Goal: Task Accomplishment & Management: Use online tool/utility

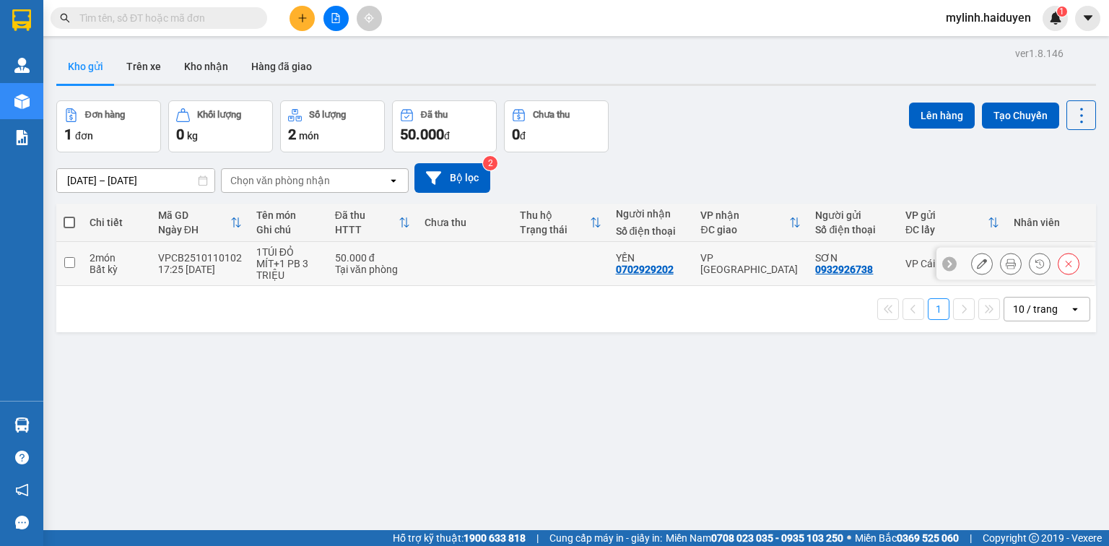
click at [977, 259] on icon at bounding box center [982, 264] width 10 height 10
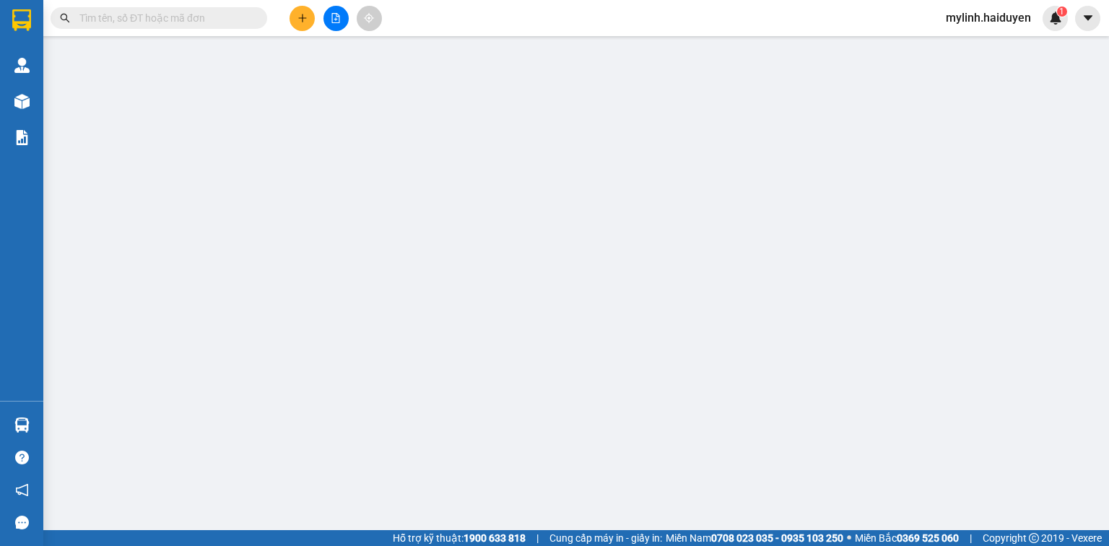
type input "0932926738"
type input "SƠN"
type input "0702929202"
type input "YẾN"
type input "0"
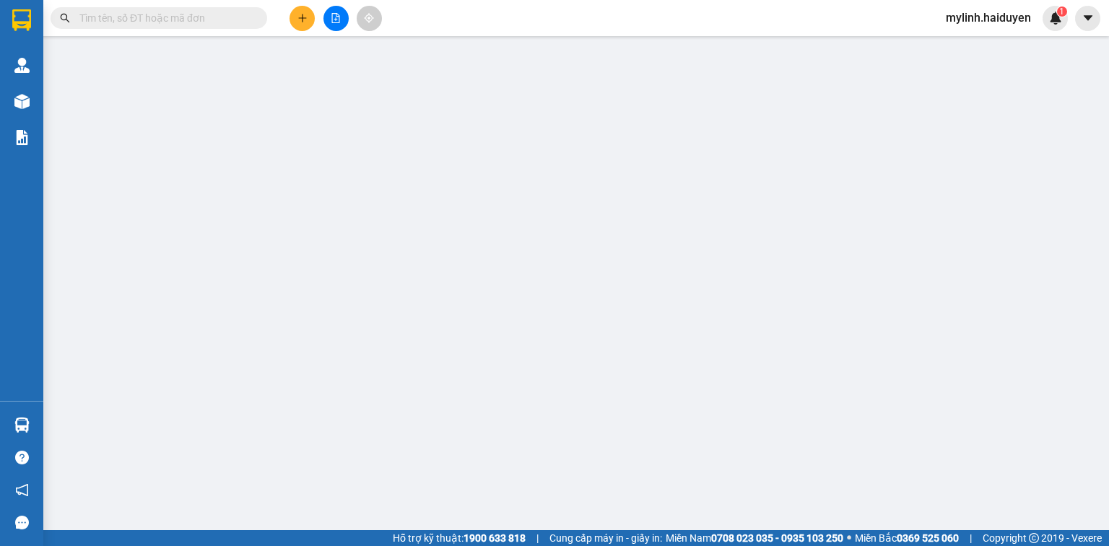
type input "50.000"
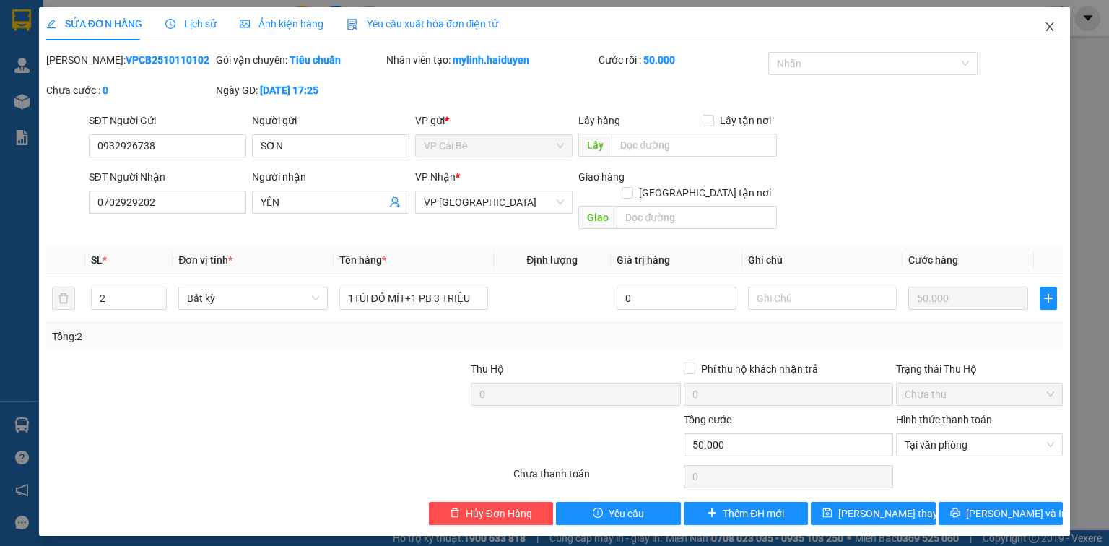
click at [1054, 28] on icon "close" at bounding box center [1050, 27] width 12 height 12
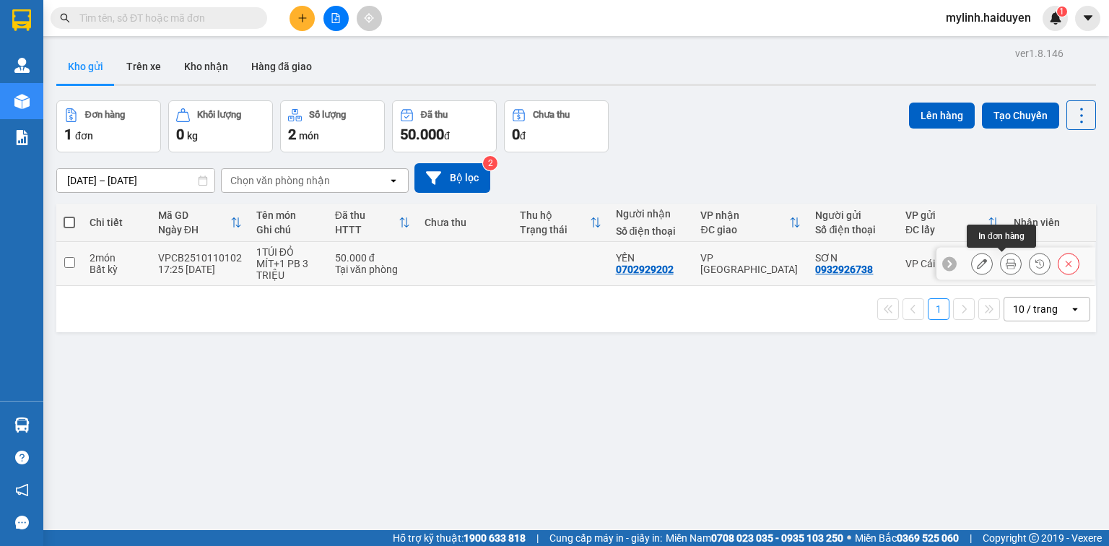
click at [1006, 266] on icon at bounding box center [1011, 264] width 10 height 10
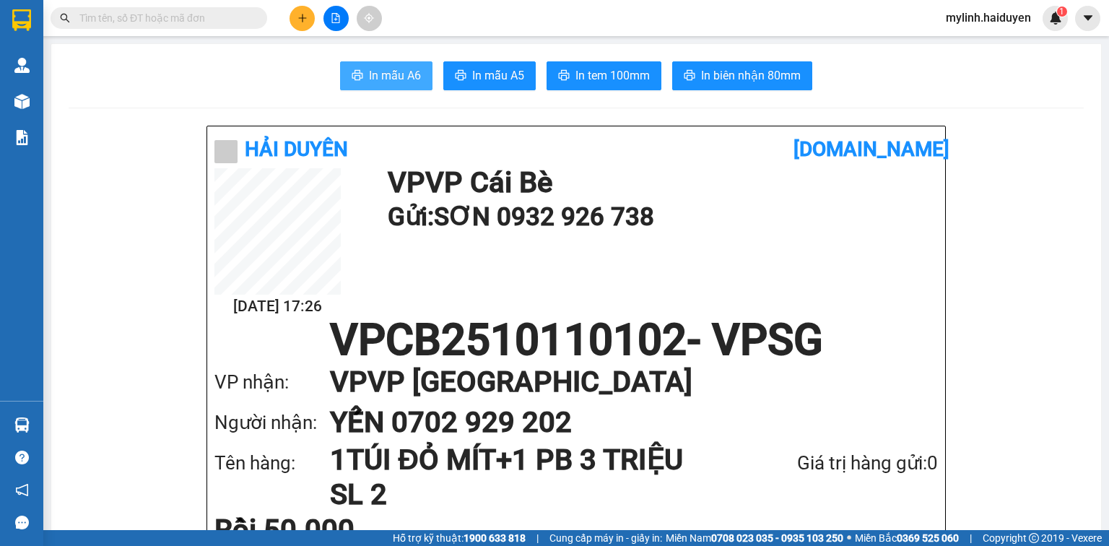
click at [384, 74] on span "In mẫu A6" at bounding box center [395, 75] width 52 height 18
click at [491, 13] on div "Kết quả tìm kiếm ( 0 ) Bộ lọc Gửi 3 ngày gần nhất No Data mylinh.haiduyen 1" at bounding box center [554, 18] width 1109 height 36
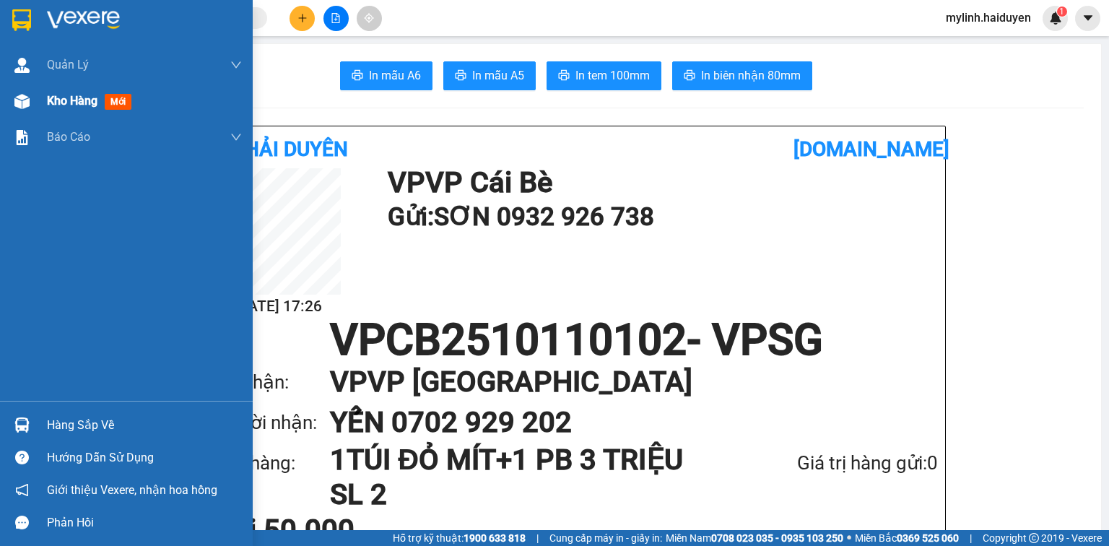
click at [55, 98] on span "Kho hàng" at bounding box center [72, 101] width 51 height 14
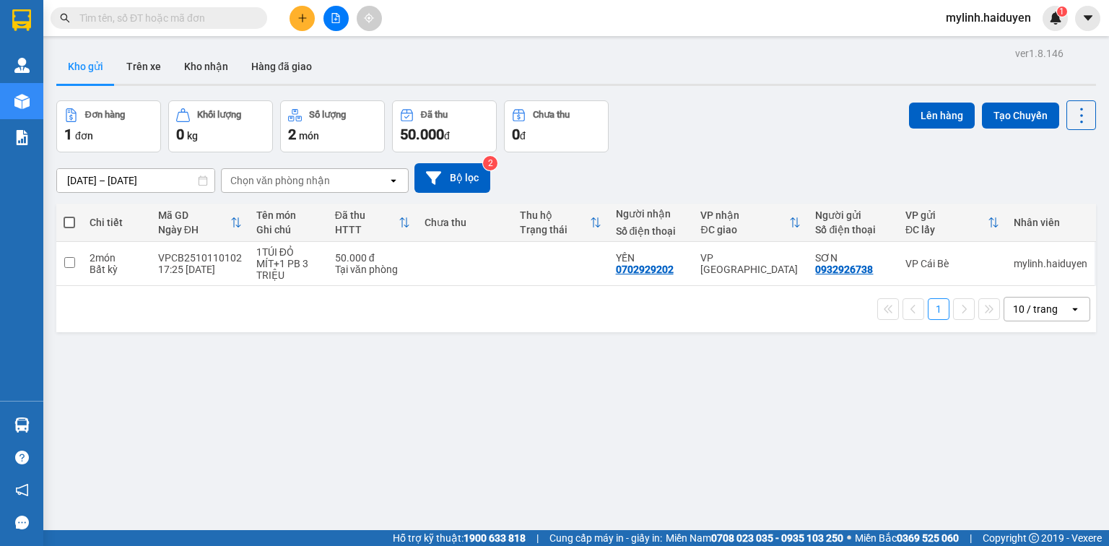
click at [182, 20] on input "text" at bounding box center [164, 18] width 170 height 16
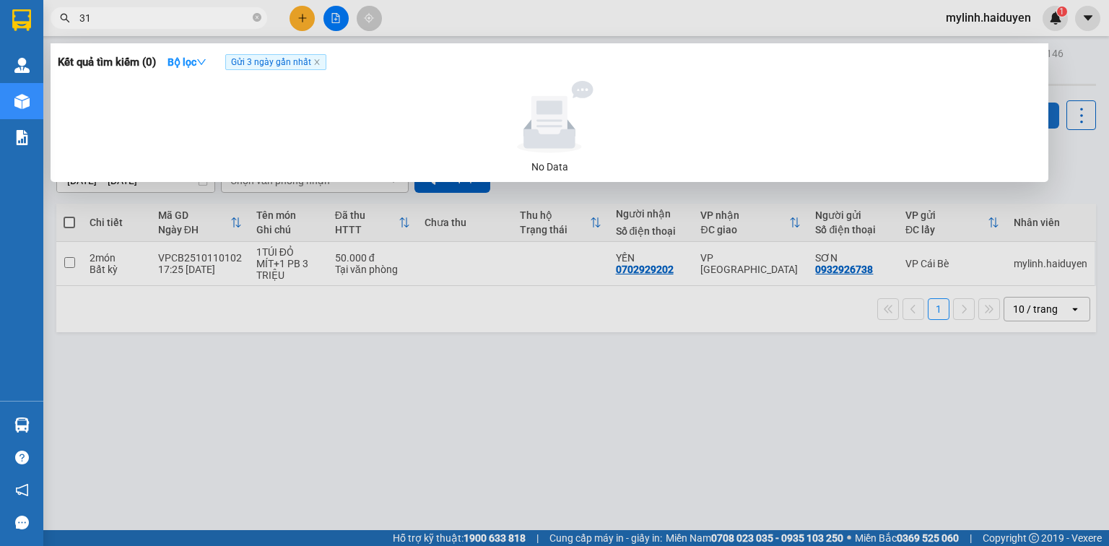
type input "317"
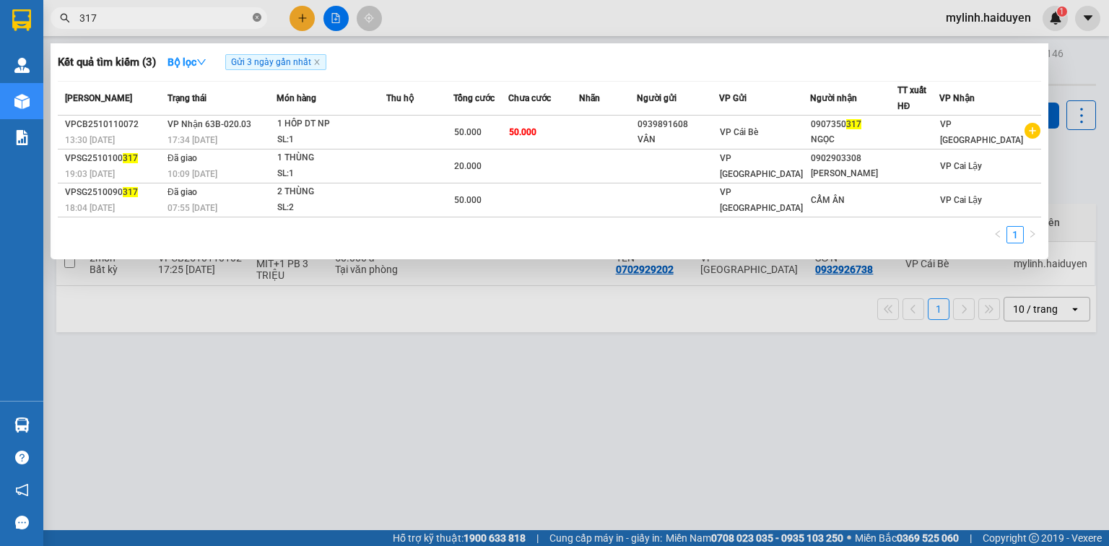
click at [256, 15] on icon "close-circle" at bounding box center [257, 17] width 9 height 9
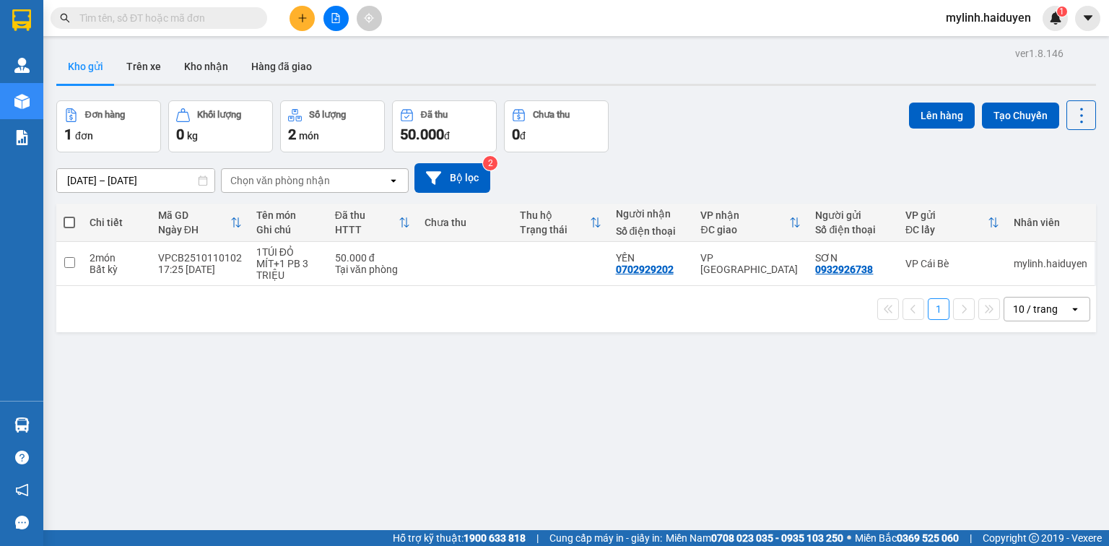
click at [162, 16] on input "text" at bounding box center [164, 18] width 170 height 16
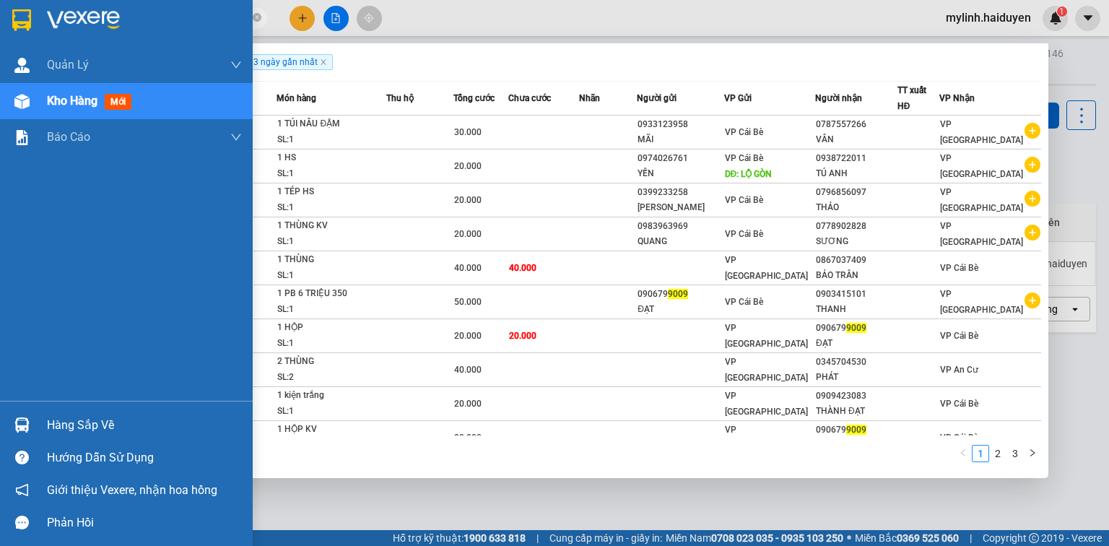
type input "9009"
click at [94, 430] on div "Hàng sắp về" at bounding box center [144, 426] width 195 height 22
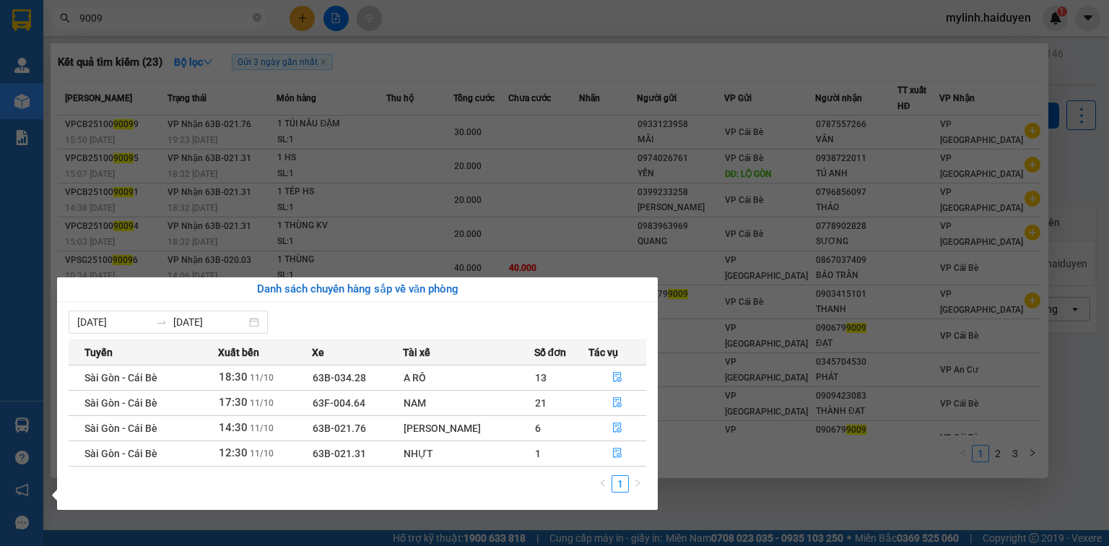
click at [487, 224] on section "Kết quả tìm kiếm ( 23 ) Bộ lọc Gửi 3 ngày gần nhất Mã ĐH Trạng thái Món hàng Th…" at bounding box center [554, 273] width 1109 height 546
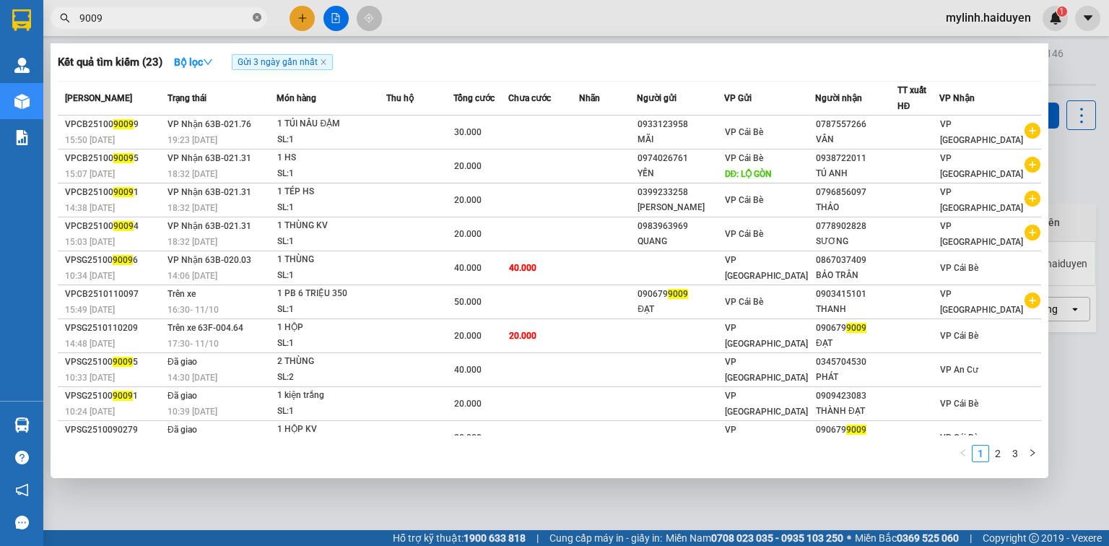
click at [255, 14] on icon "close-circle" at bounding box center [257, 17] width 9 height 9
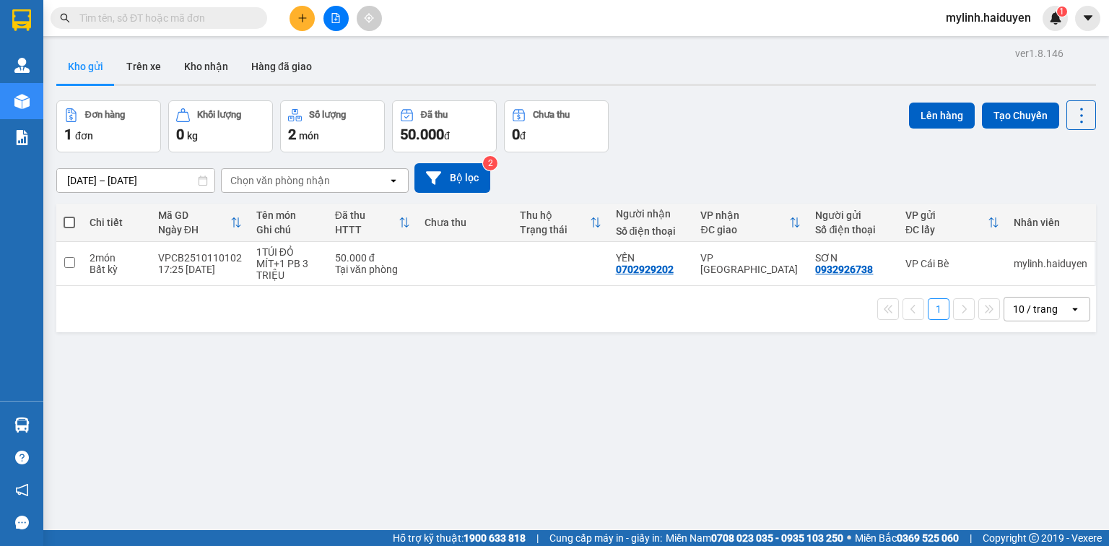
click at [121, 20] on input "text" at bounding box center [164, 18] width 170 height 16
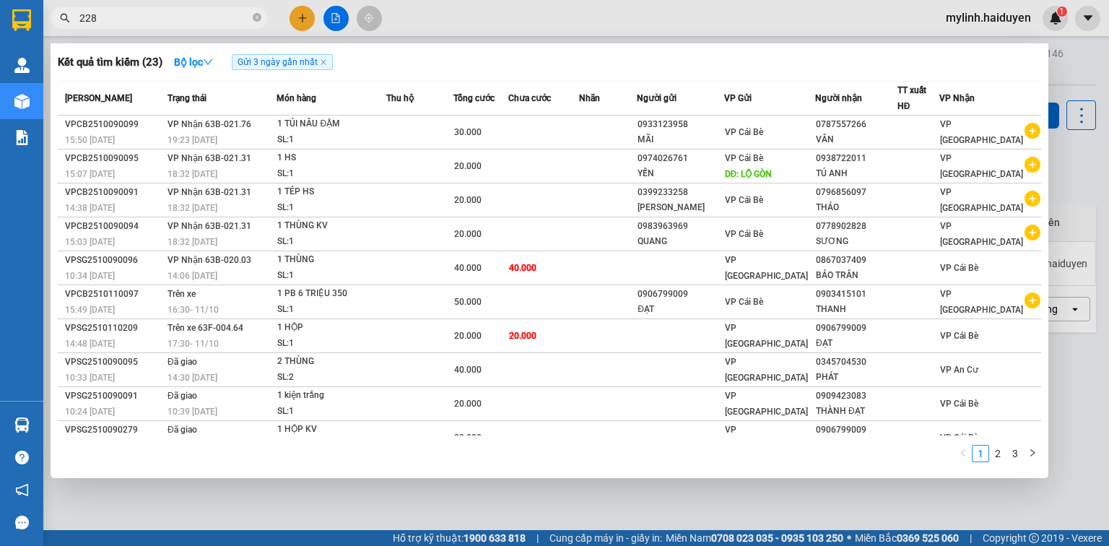
type input "2284"
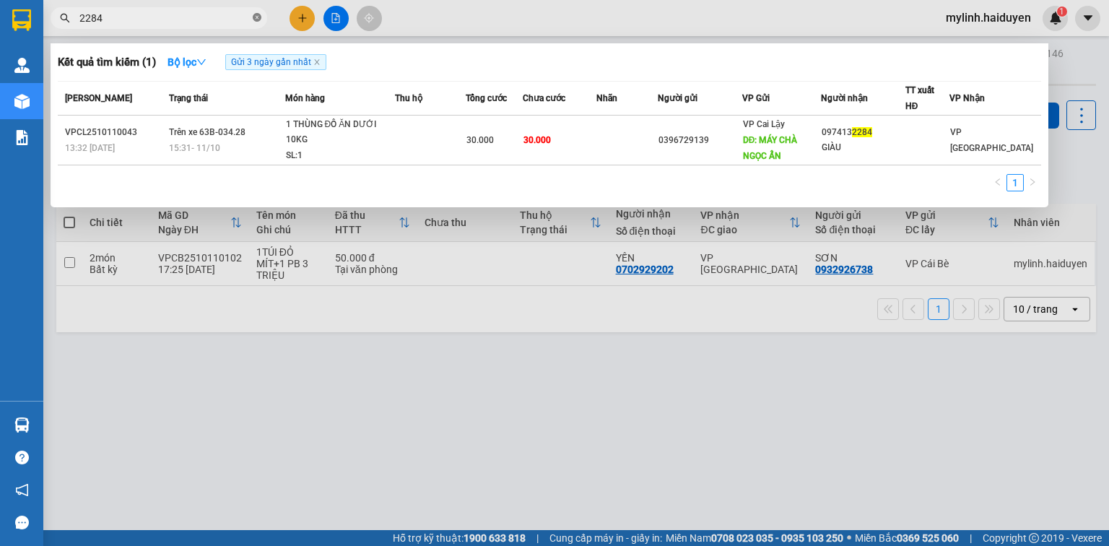
click at [258, 19] on icon "close-circle" at bounding box center [257, 17] width 9 height 9
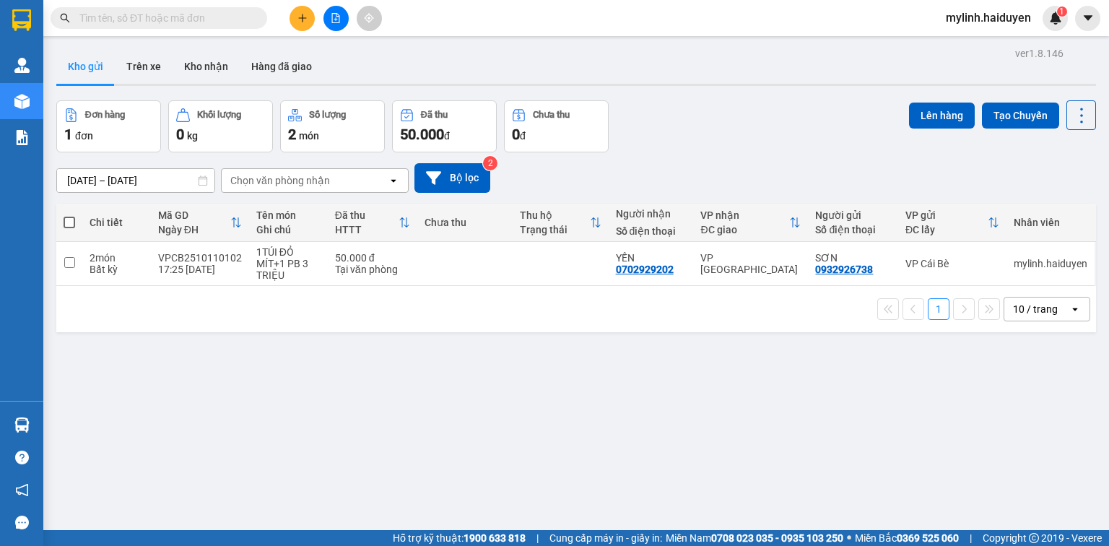
click at [137, 20] on input "text" at bounding box center [164, 18] width 170 height 16
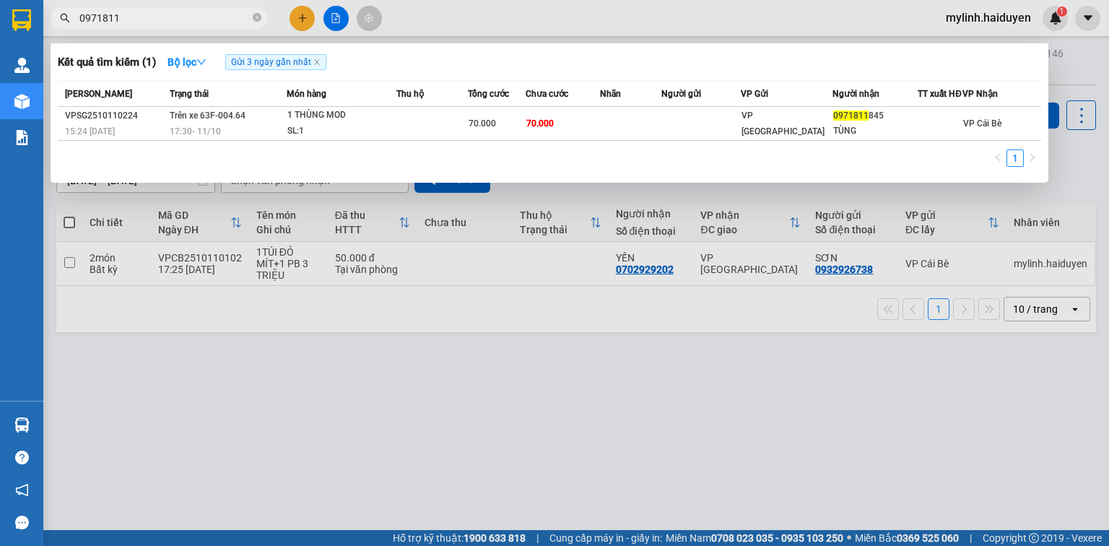
type input "0971811"
click at [254, 17] on icon "close-circle" at bounding box center [257, 17] width 9 height 9
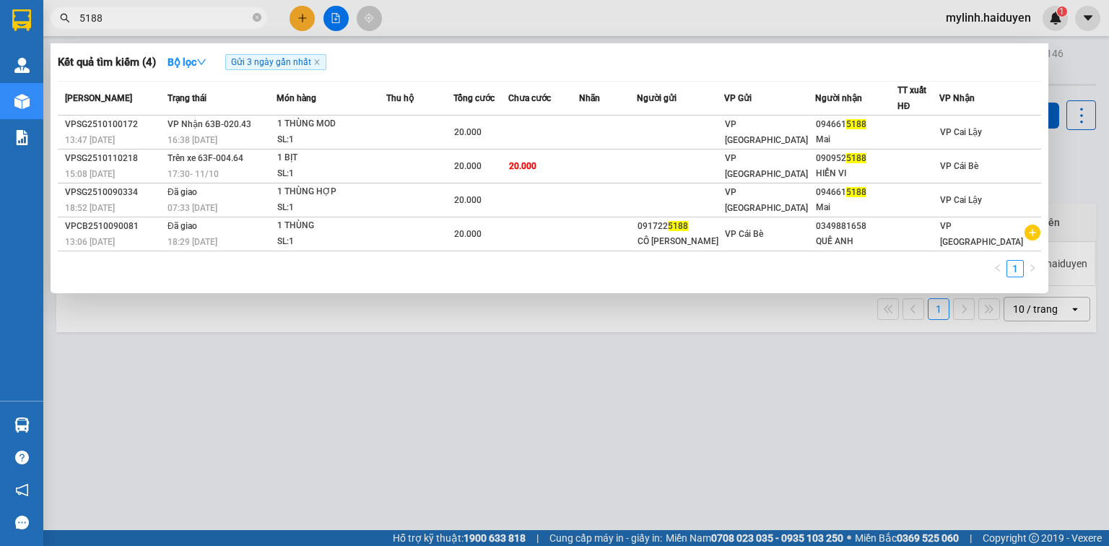
type input "5188"
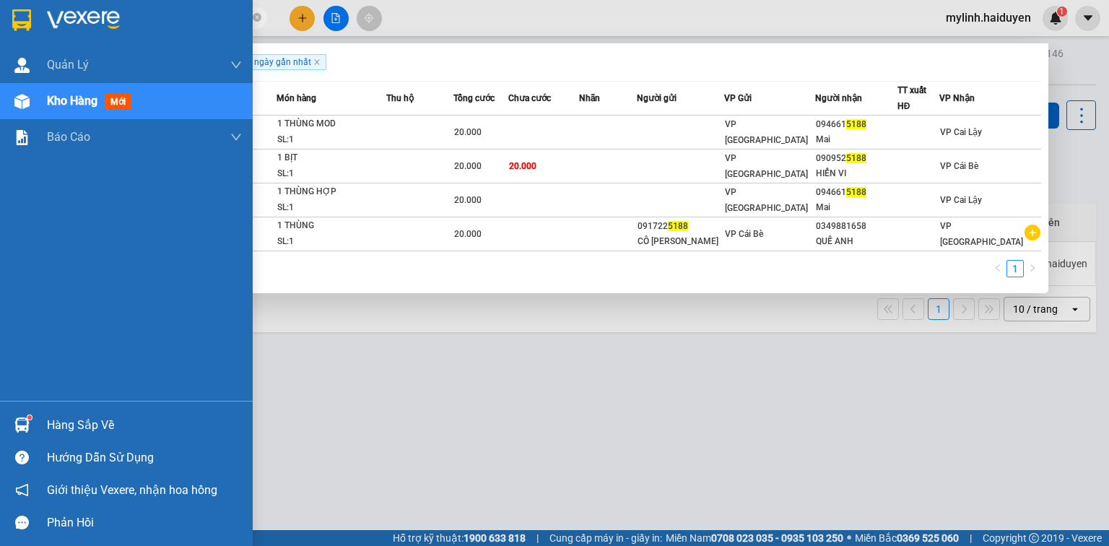
click at [90, 421] on div "Hàng sắp về" at bounding box center [144, 426] width 195 height 22
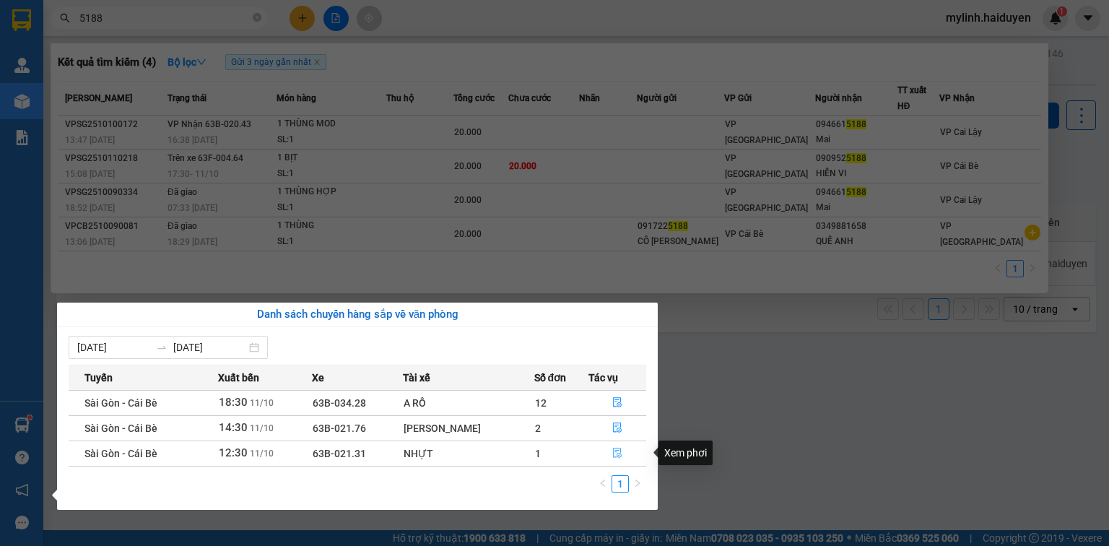
click at [619, 451] on icon "file-done" at bounding box center [617, 453] width 10 height 10
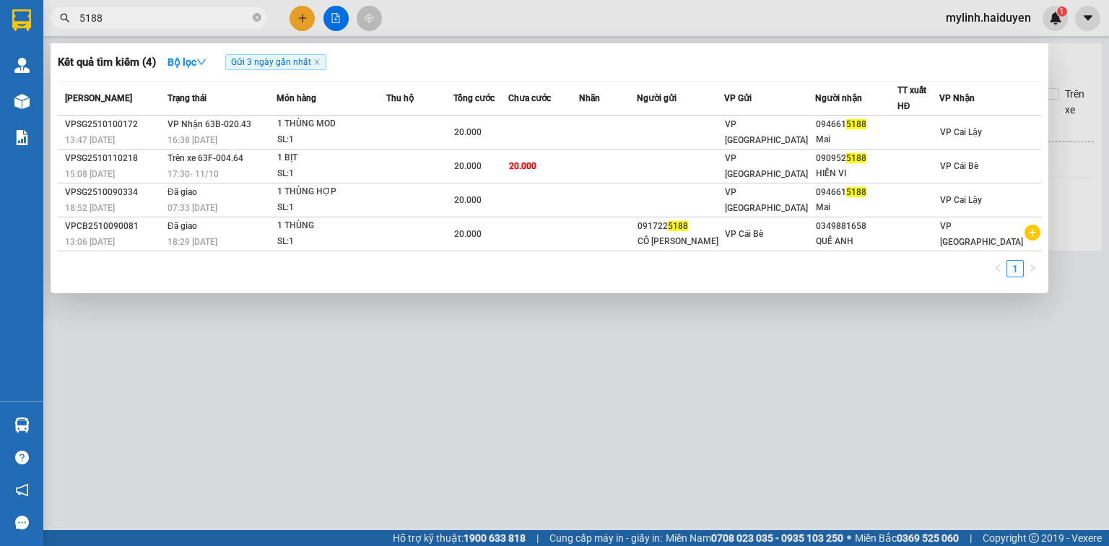
click at [259, 367] on div at bounding box center [554, 273] width 1109 height 546
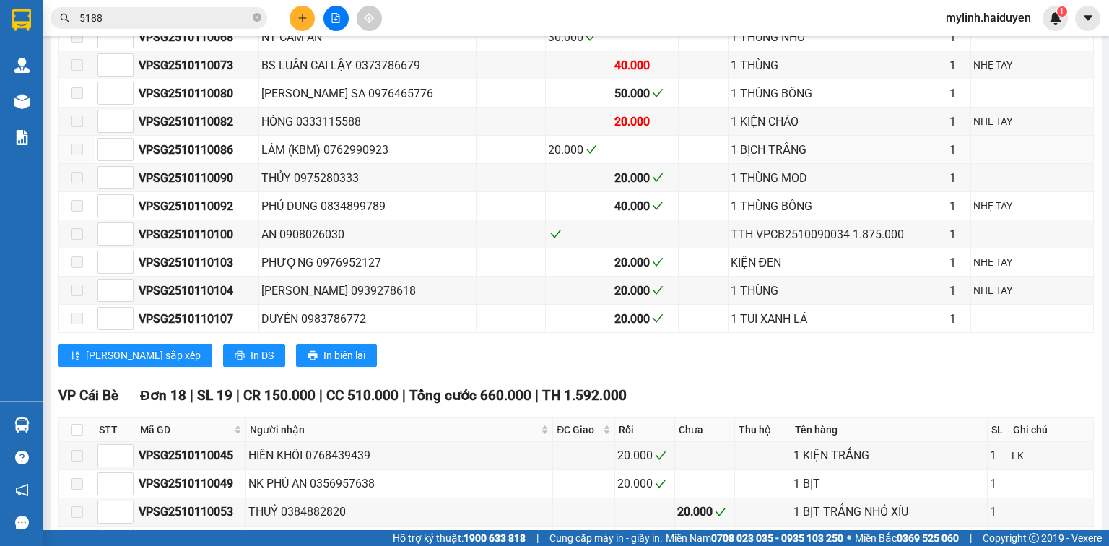
scroll to position [751, 0]
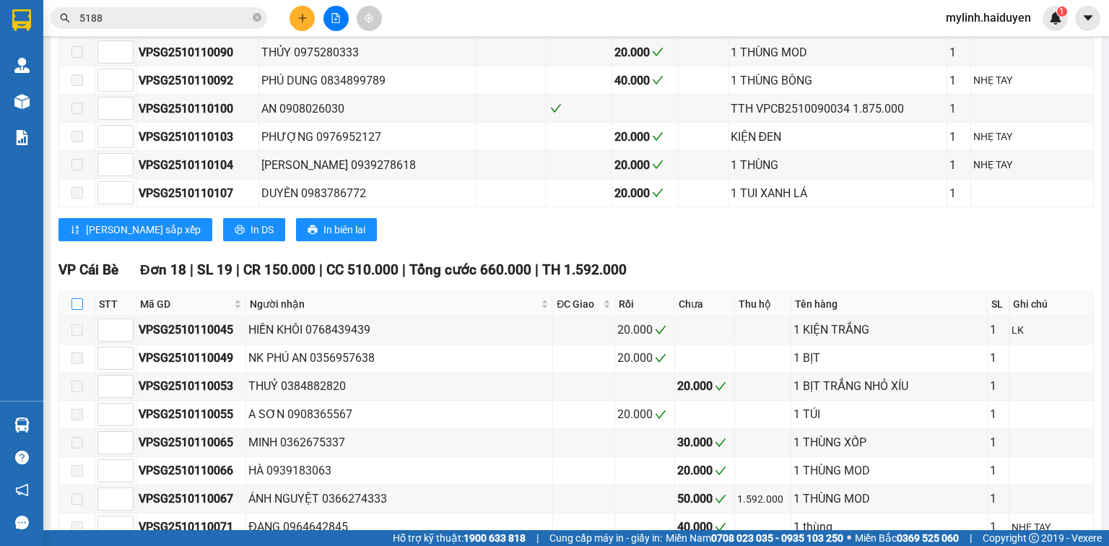
click at [73, 306] on input "checkbox" at bounding box center [78, 304] width 12 height 12
checkbox input "true"
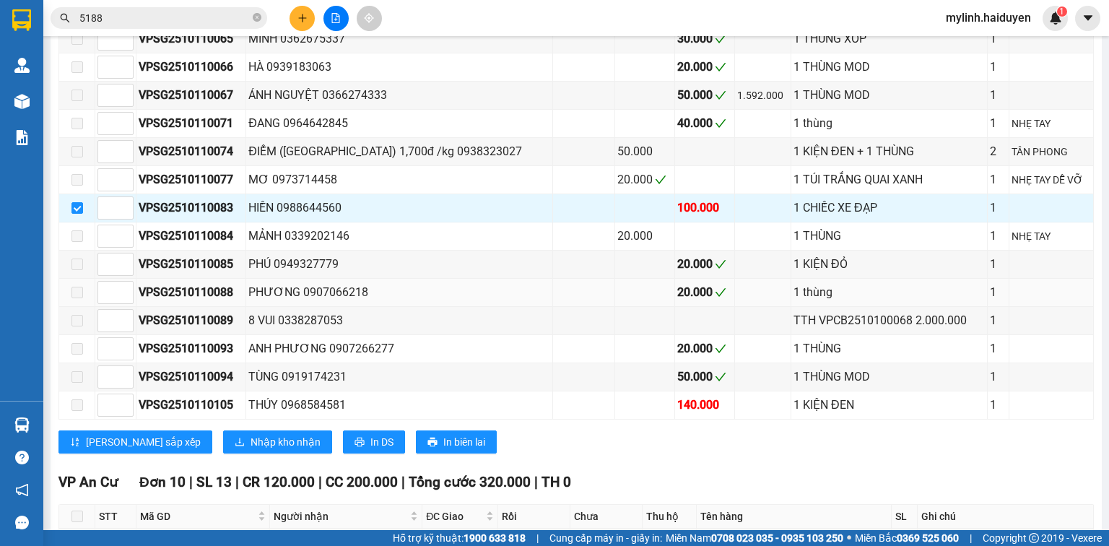
scroll to position [1156, 0]
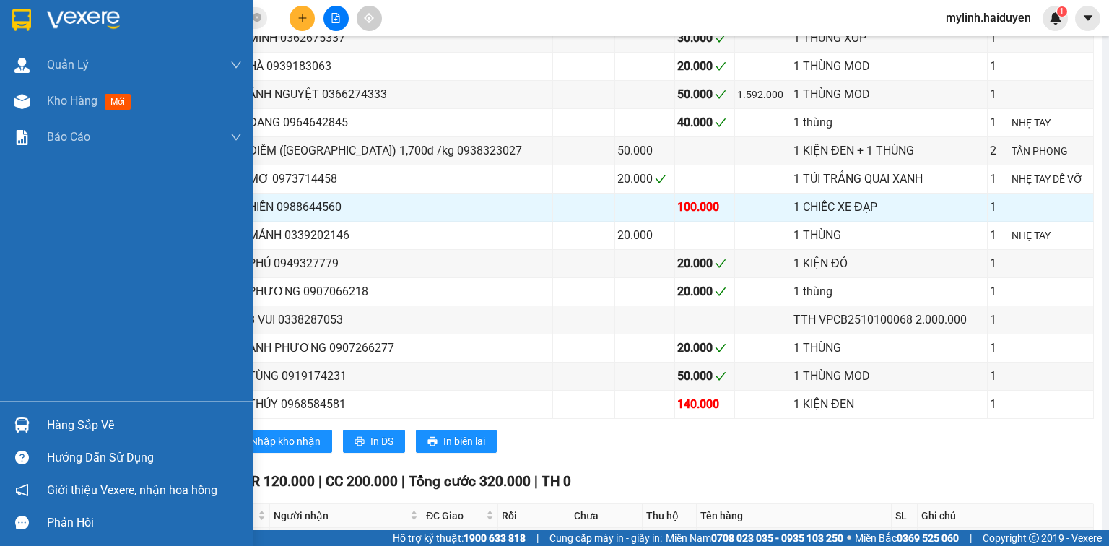
click at [75, 421] on div "Hàng sắp về" at bounding box center [144, 426] width 195 height 22
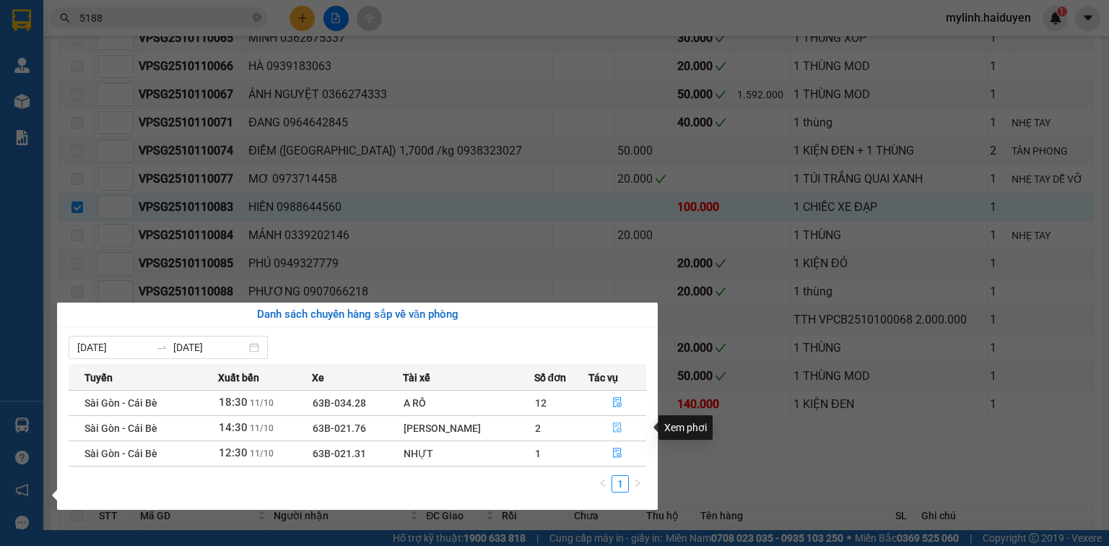
click at [610, 423] on button "button" at bounding box center [617, 428] width 56 height 23
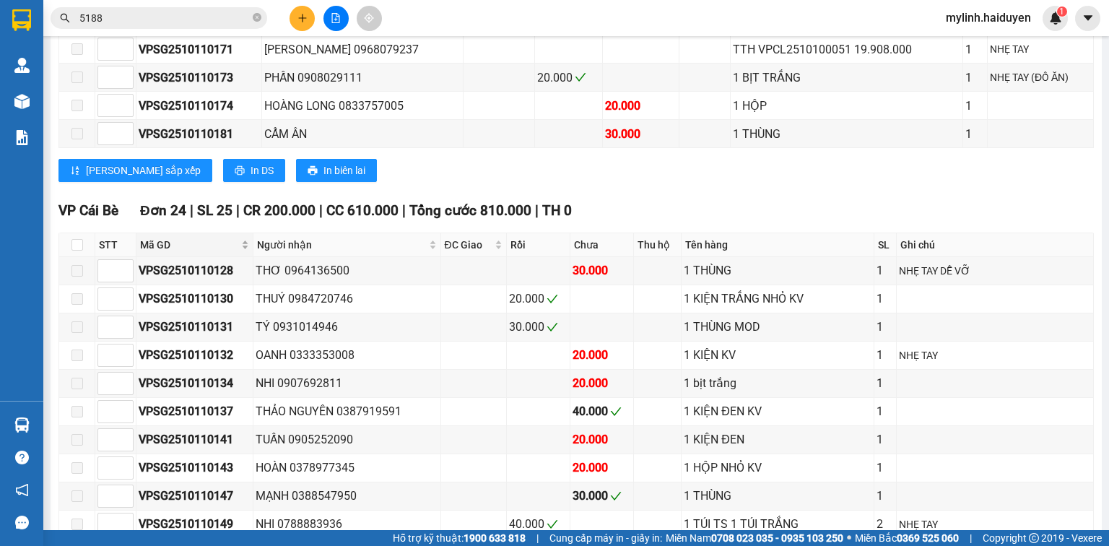
scroll to position [753, 0]
click at [72, 251] on input "checkbox" at bounding box center [78, 246] width 12 height 12
checkbox input "true"
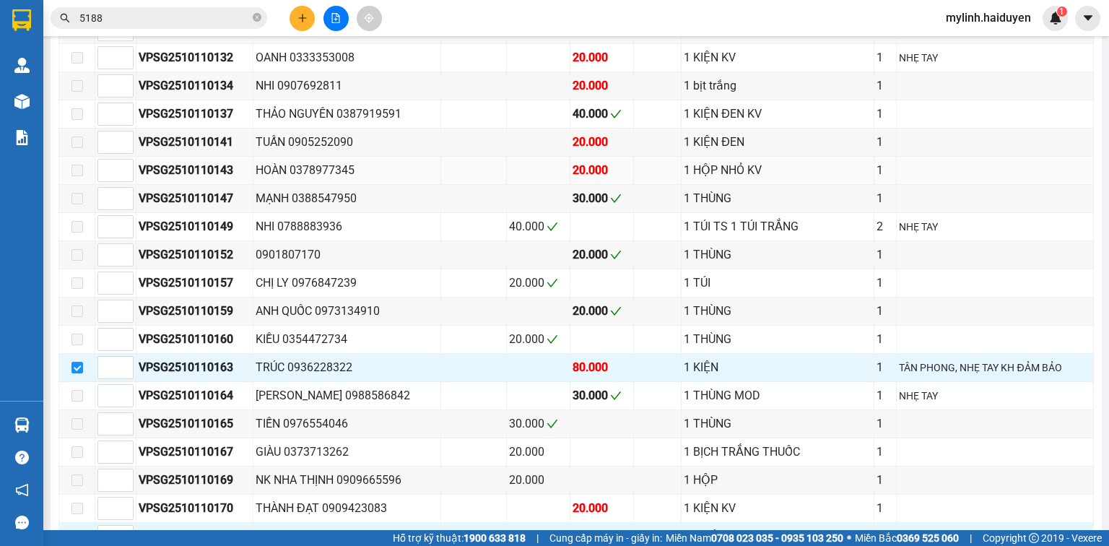
scroll to position [1158, 0]
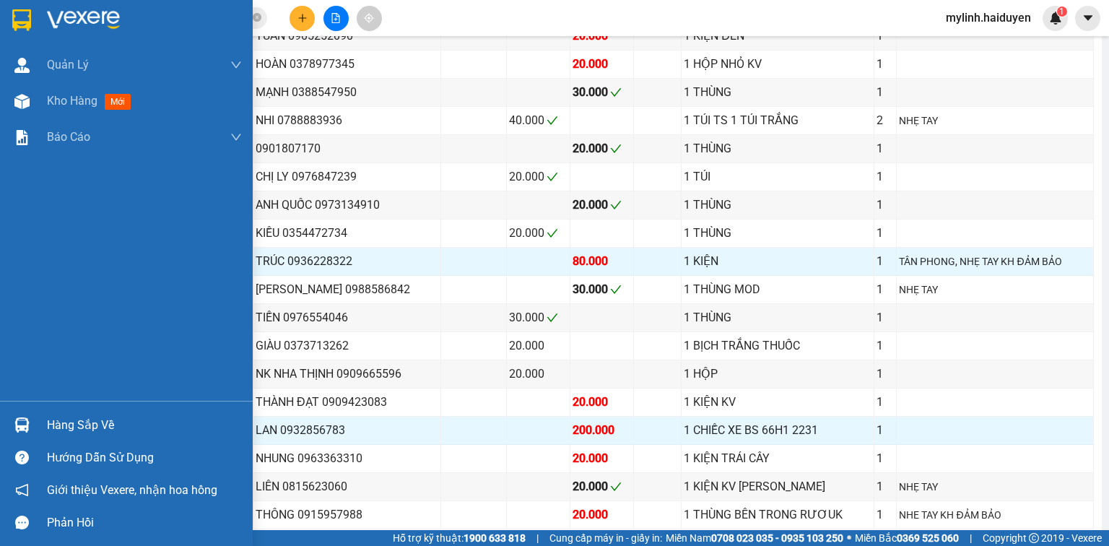
click at [46, 425] on div "Hàng sắp về" at bounding box center [126, 425] width 253 height 33
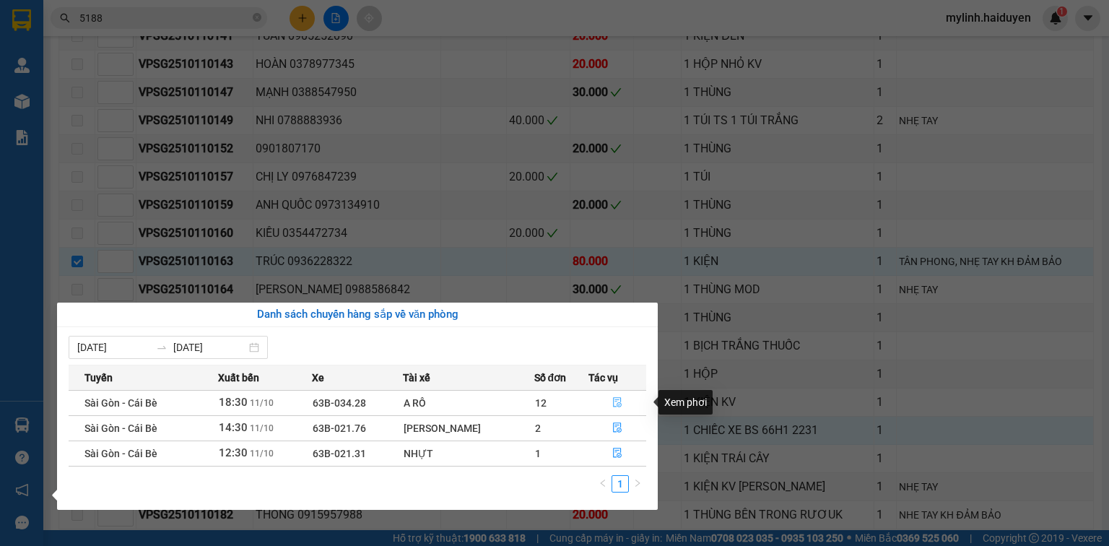
click at [612, 399] on icon "file-done" at bounding box center [617, 402] width 10 height 10
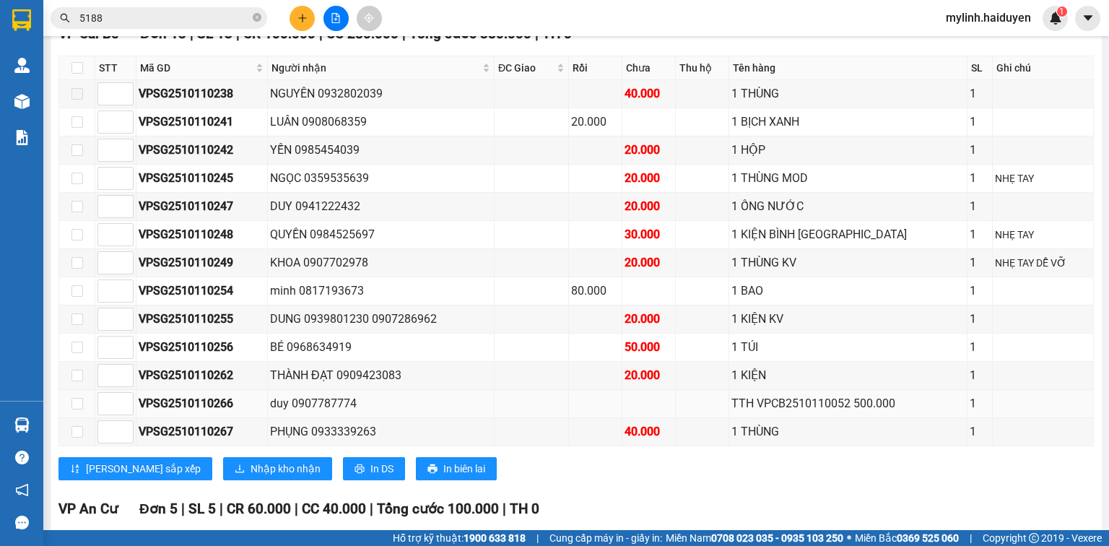
scroll to position [732, 0]
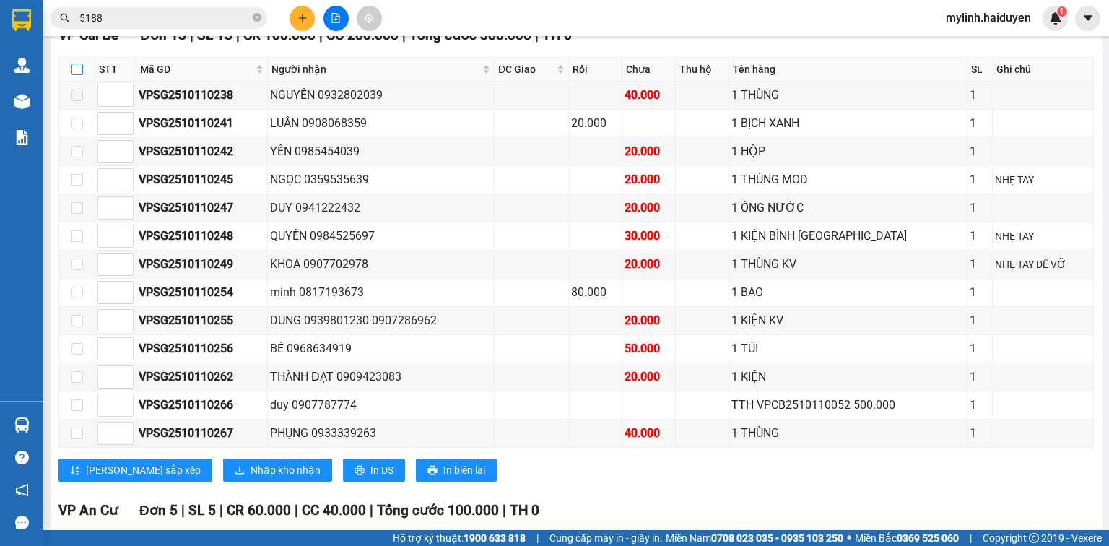
click at [77, 75] on input "checkbox" at bounding box center [78, 70] width 12 height 12
checkbox input "true"
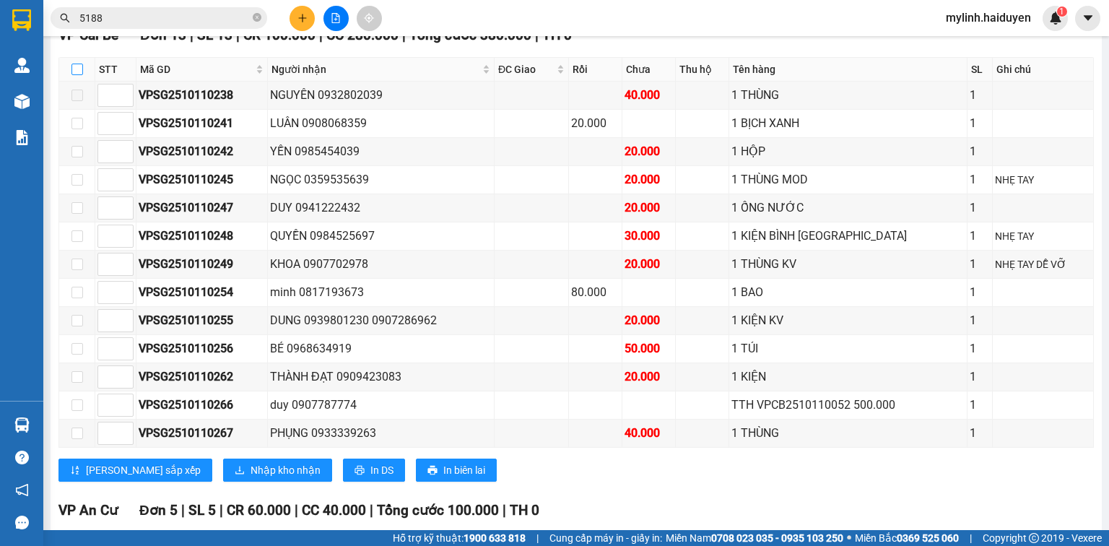
checkbox input "true"
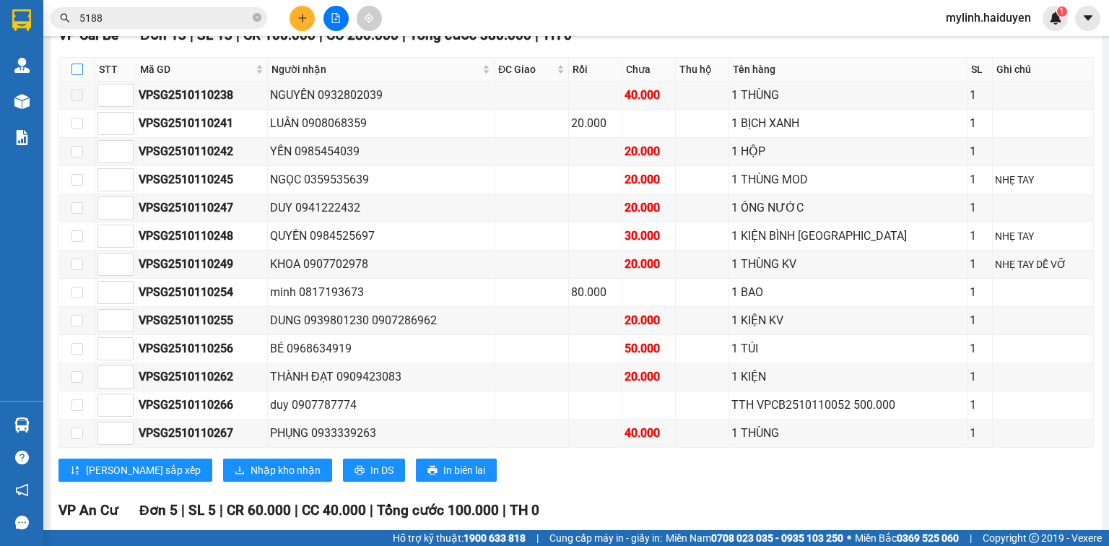
checkbox input "true"
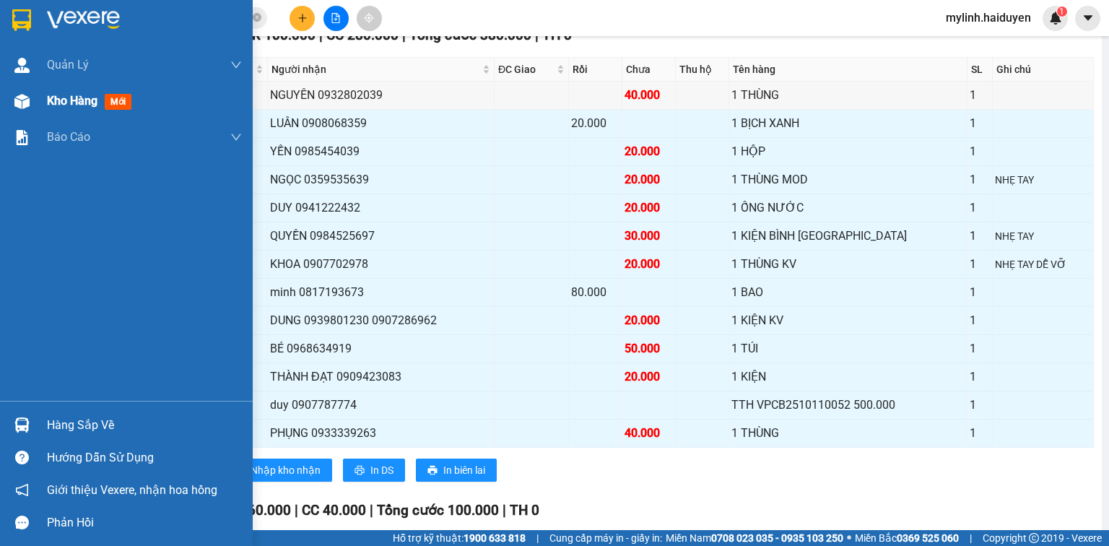
click at [128, 97] on span "mới" at bounding box center [118, 102] width 27 height 16
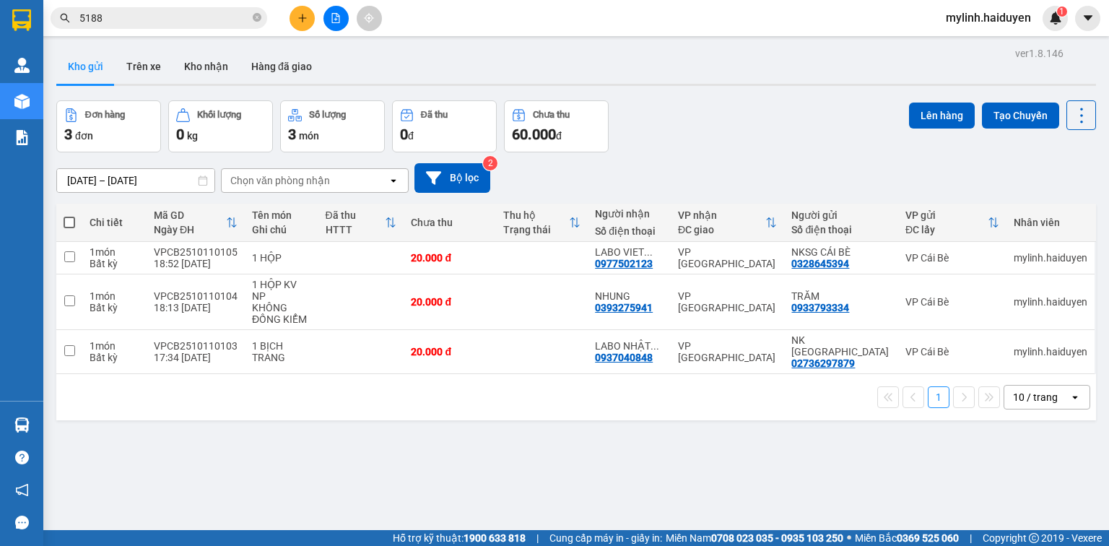
click at [222, 17] on input "5188" at bounding box center [164, 18] width 170 height 16
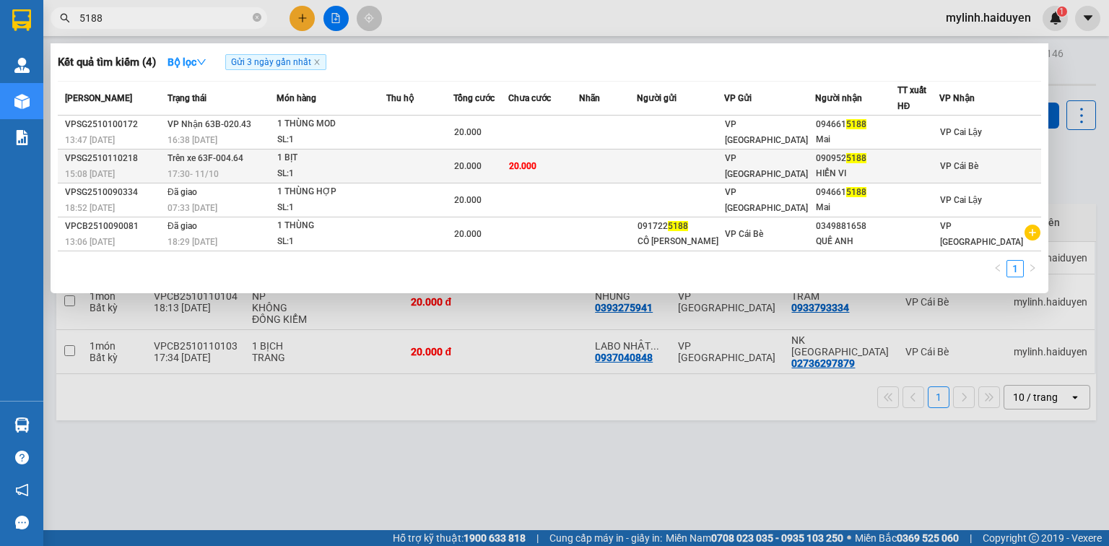
click at [277, 166] on div "17:30 [DATE]" at bounding box center [222, 174] width 109 height 16
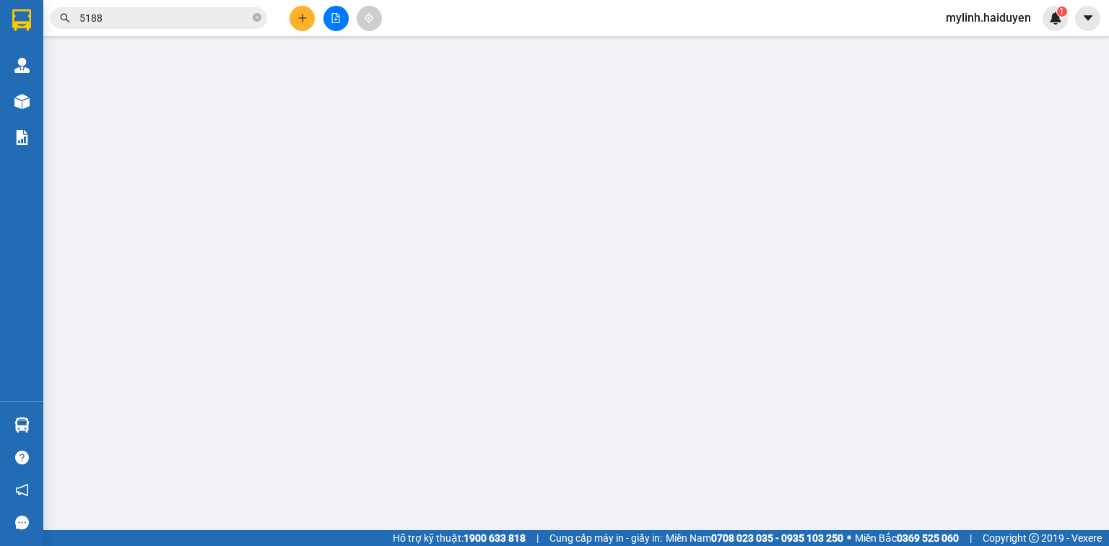
type input "0909525188"
type input "HIỂN VI"
type input "0"
type input "20.000"
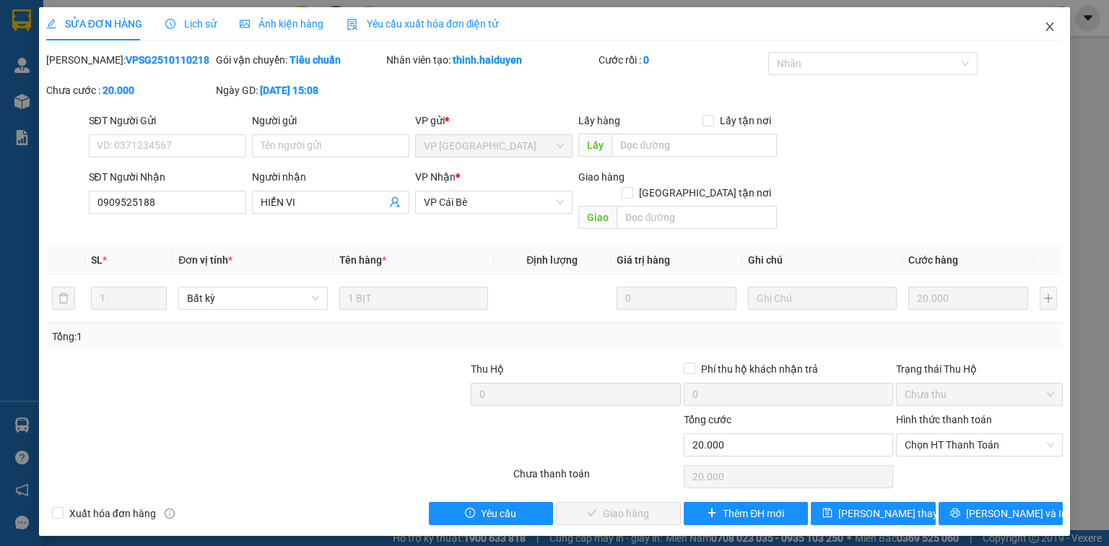
click at [1042, 23] on span "Close" at bounding box center [1050, 27] width 40 height 40
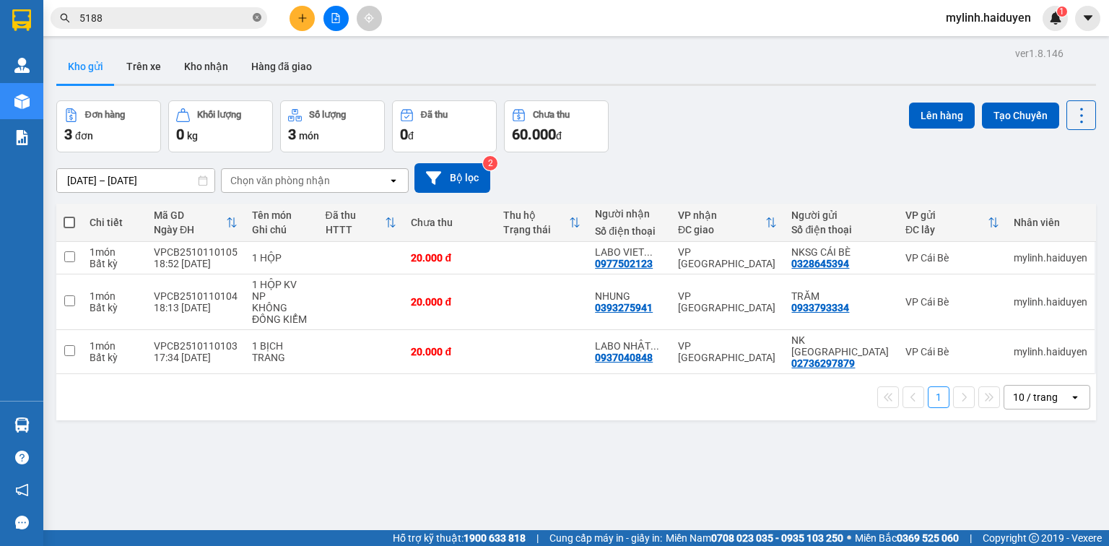
click at [254, 18] on icon "close-circle" at bounding box center [257, 17] width 9 height 9
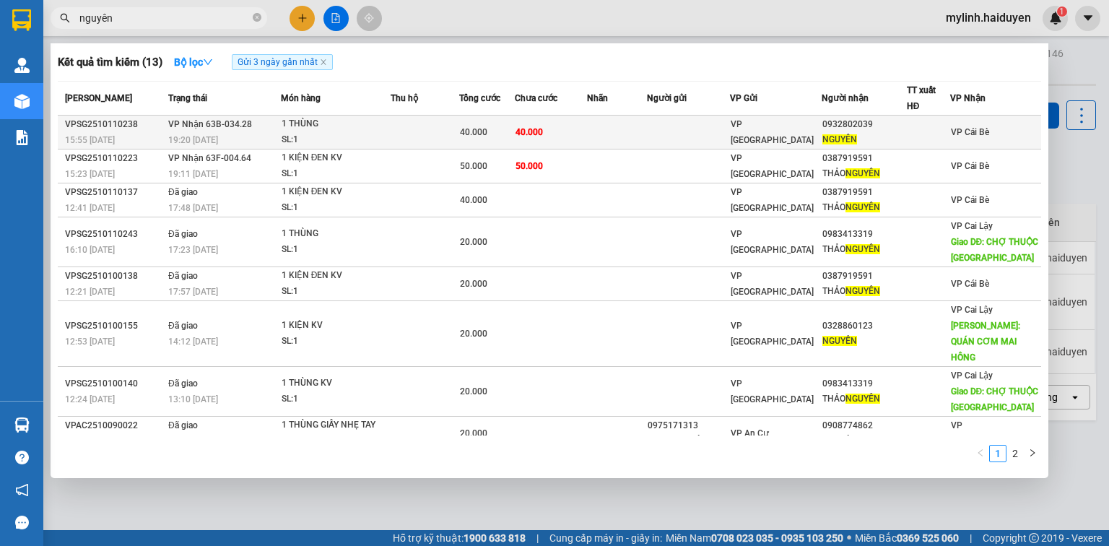
type input "nguyên"
click at [373, 134] on div "SL: 1" at bounding box center [336, 140] width 108 height 16
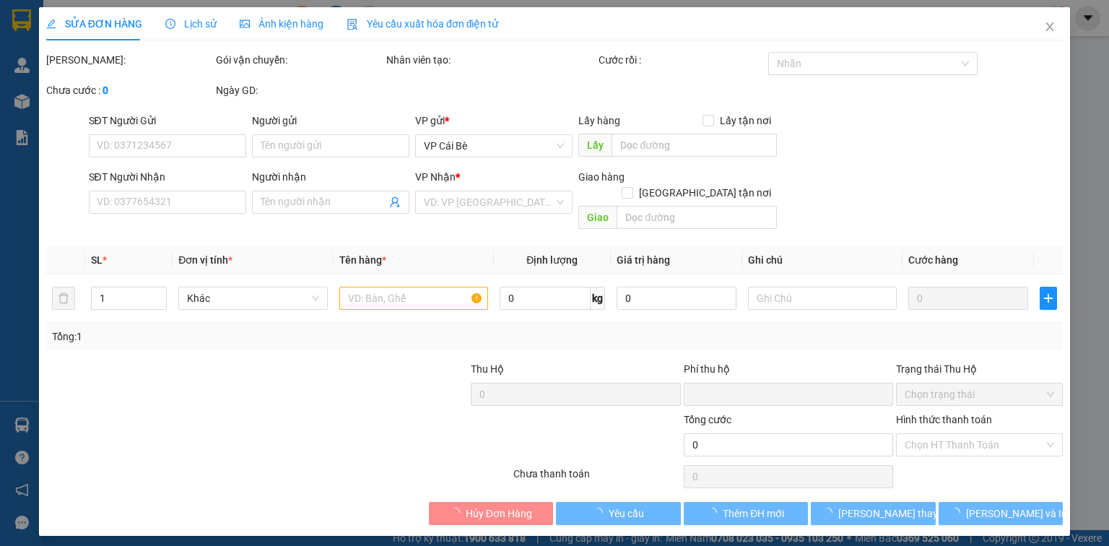
type input "0932802039"
type input "NGUYÊN"
type input "0"
type input "40.000"
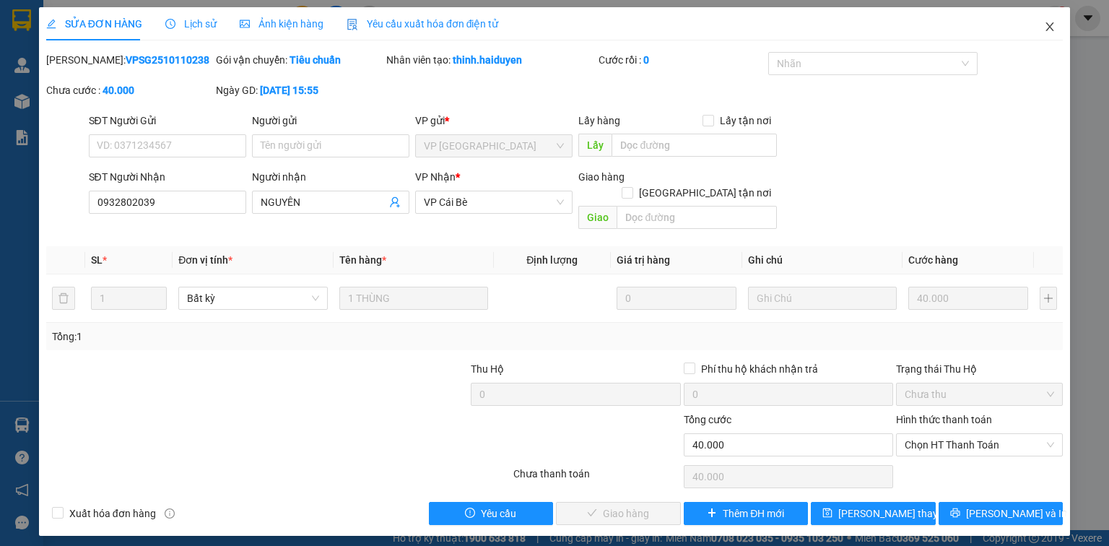
click at [1049, 26] on icon "close" at bounding box center [1051, 26] width 8 height 9
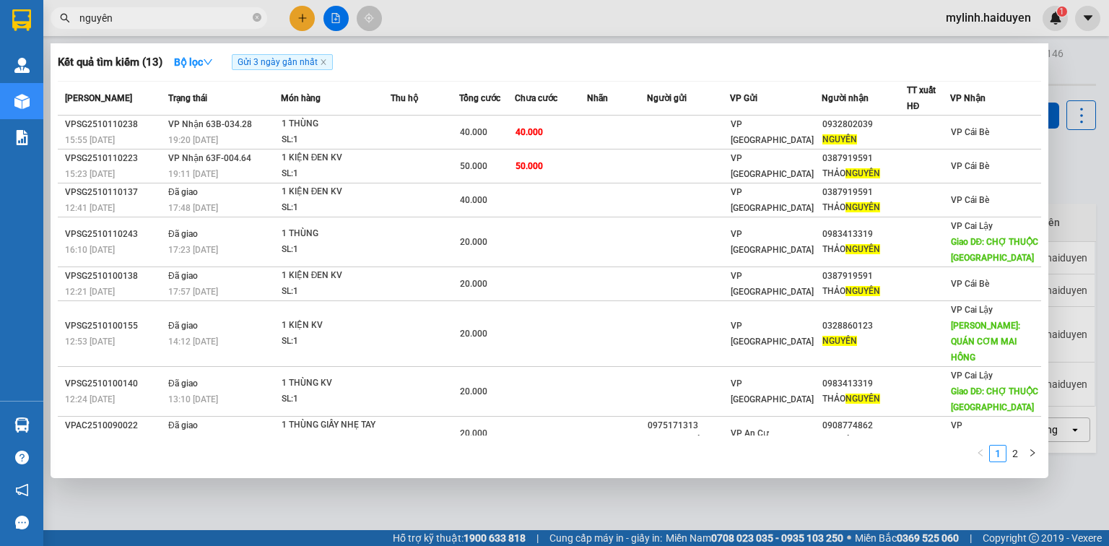
click at [216, 12] on input "nguyên" at bounding box center [164, 18] width 170 height 16
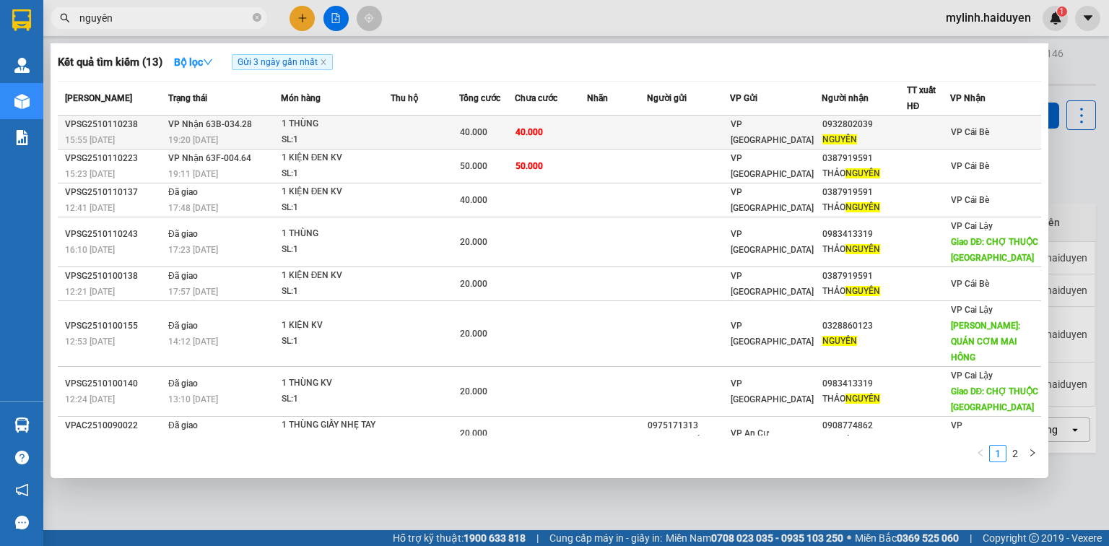
click at [385, 128] on div "1 THÙNG" at bounding box center [336, 124] width 108 height 16
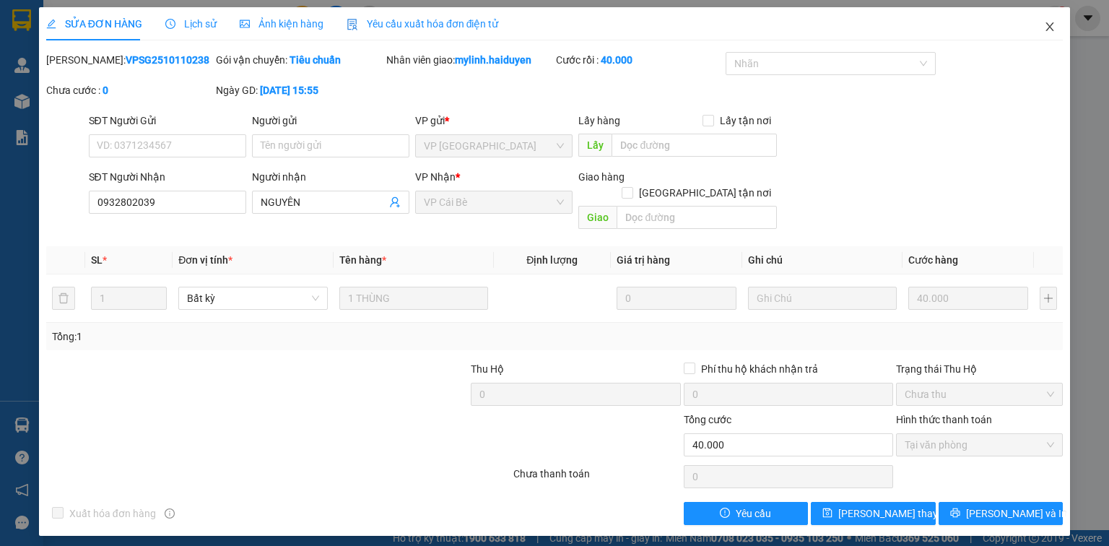
click at [1053, 26] on icon "close" at bounding box center [1050, 27] width 12 height 12
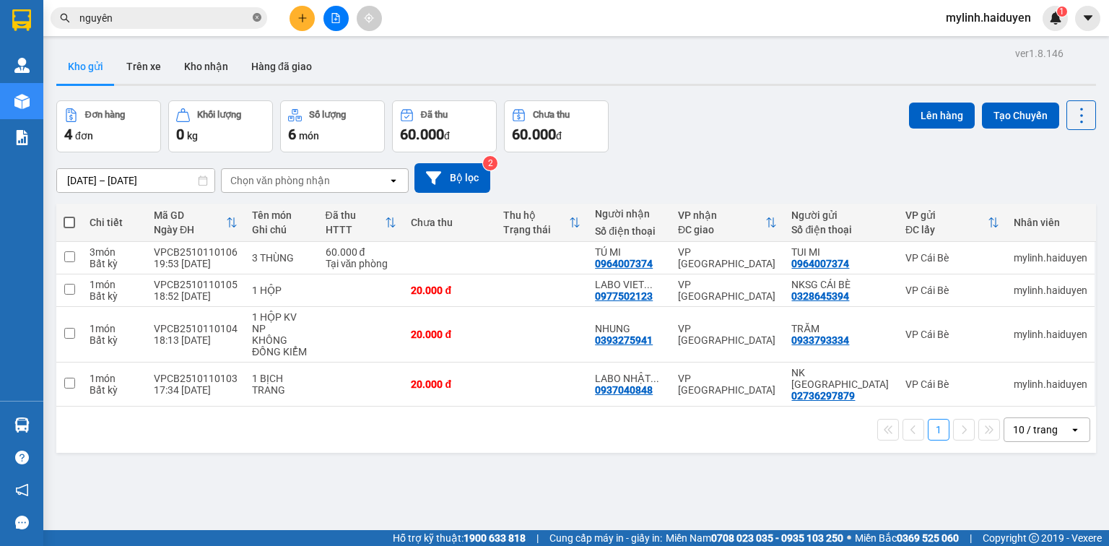
click at [259, 14] on icon "close-circle" at bounding box center [257, 17] width 9 height 9
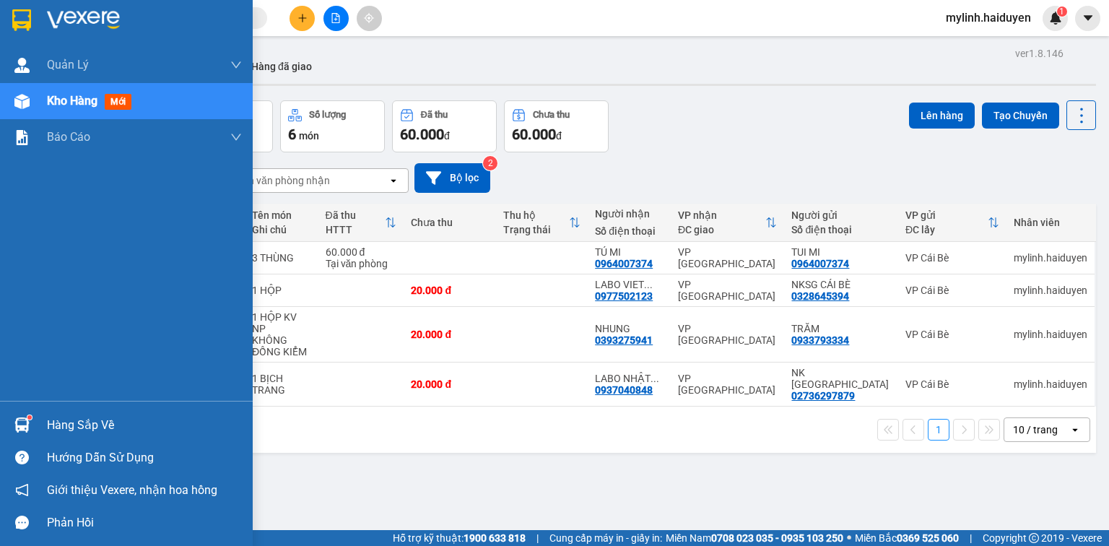
click at [50, 419] on div "Hàng sắp về" at bounding box center [144, 426] width 195 height 22
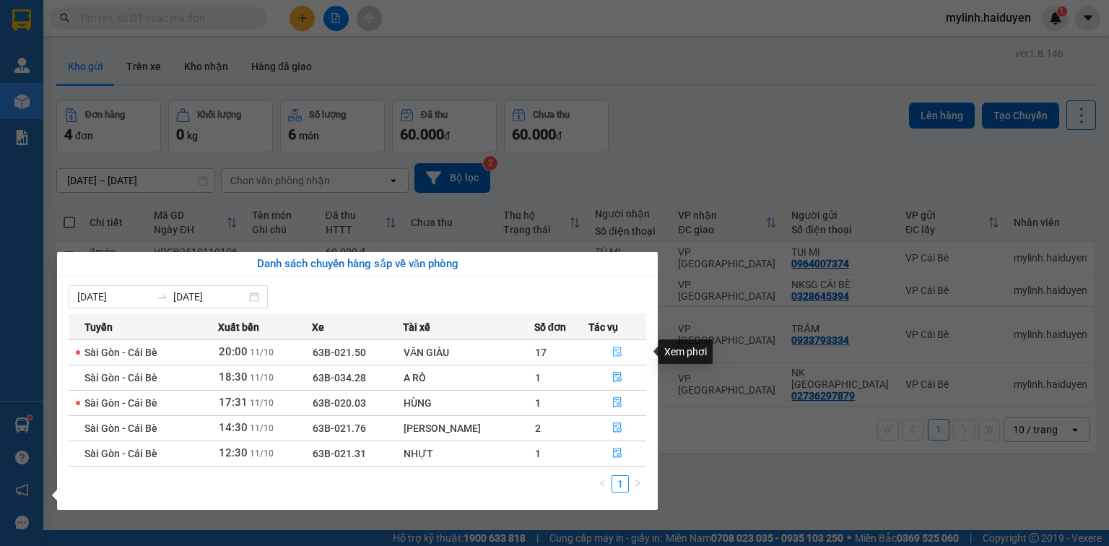
click at [614, 352] on icon "file-done" at bounding box center [617, 352] width 10 height 10
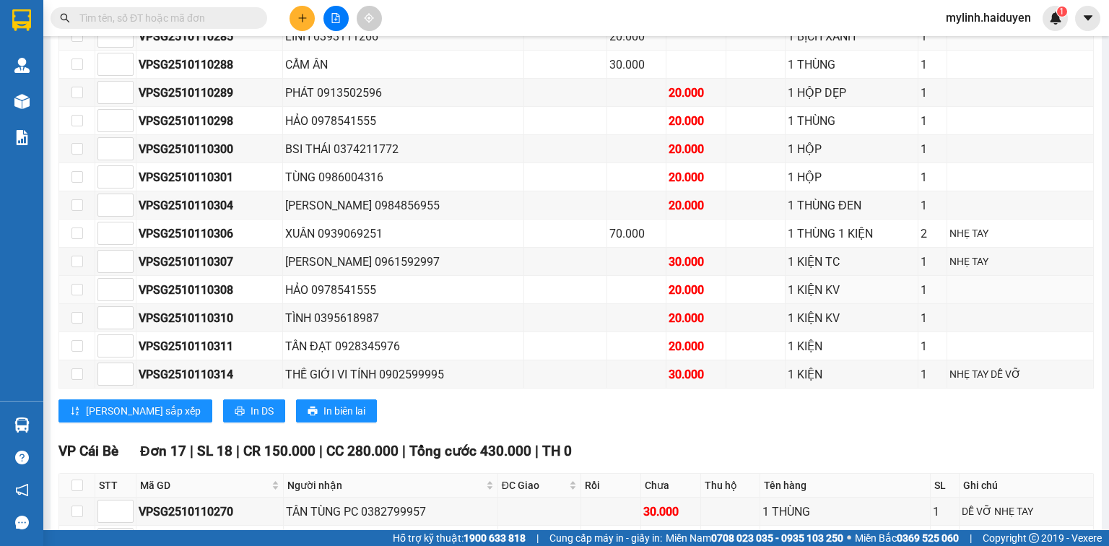
scroll to position [578, 0]
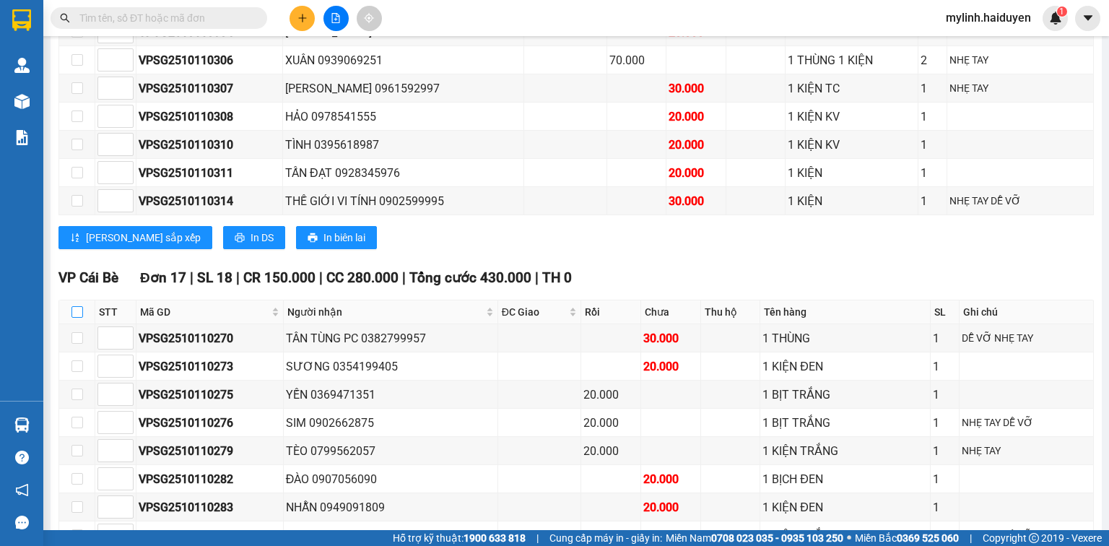
click at [80, 315] on input "checkbox" at bounding box center [78, 312] width 12 height 12
checkbox input "true"
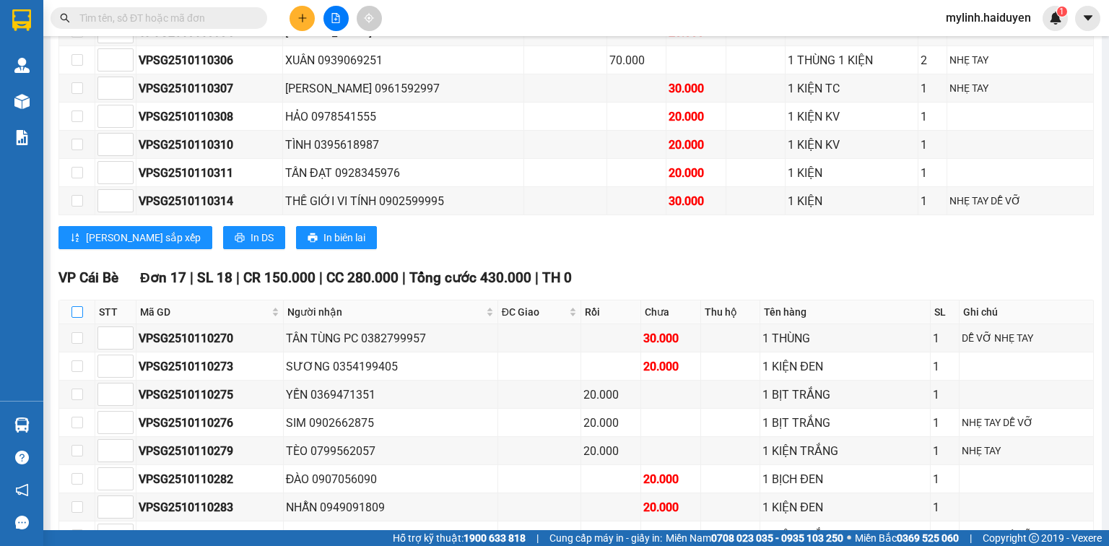
checkbox input "true"
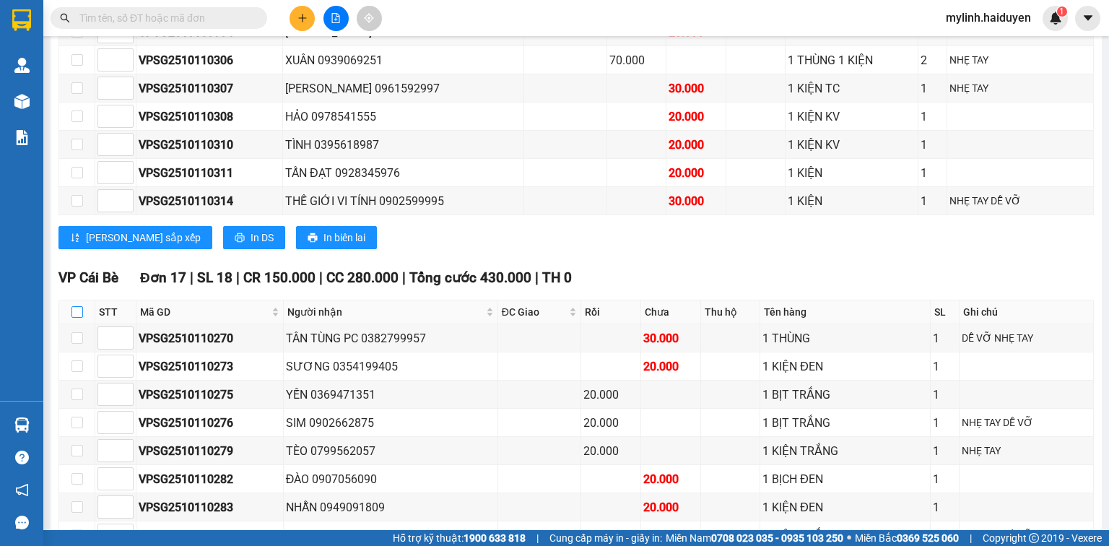
checkbox input "true"
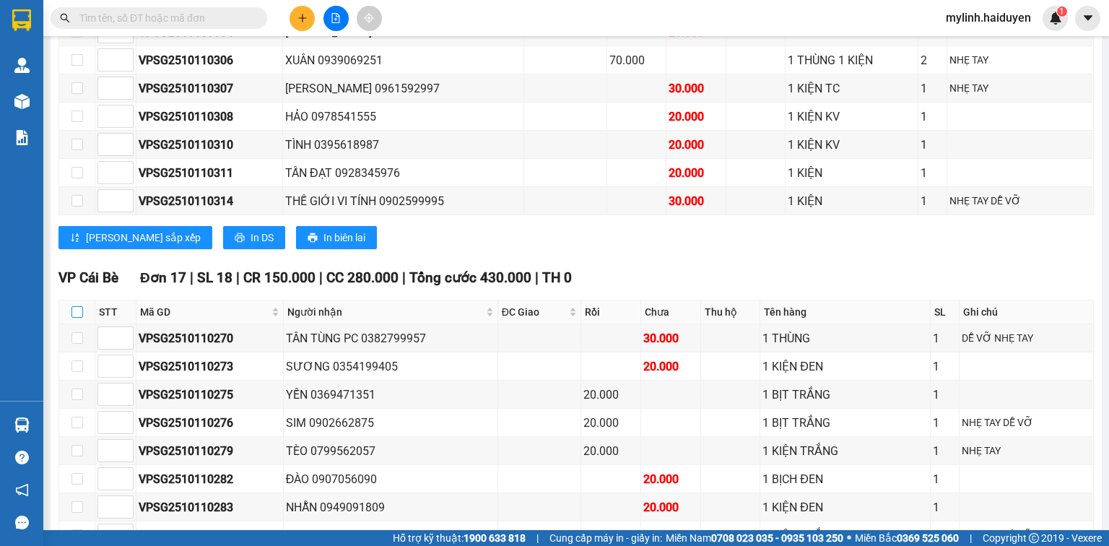
checkbox input "true"
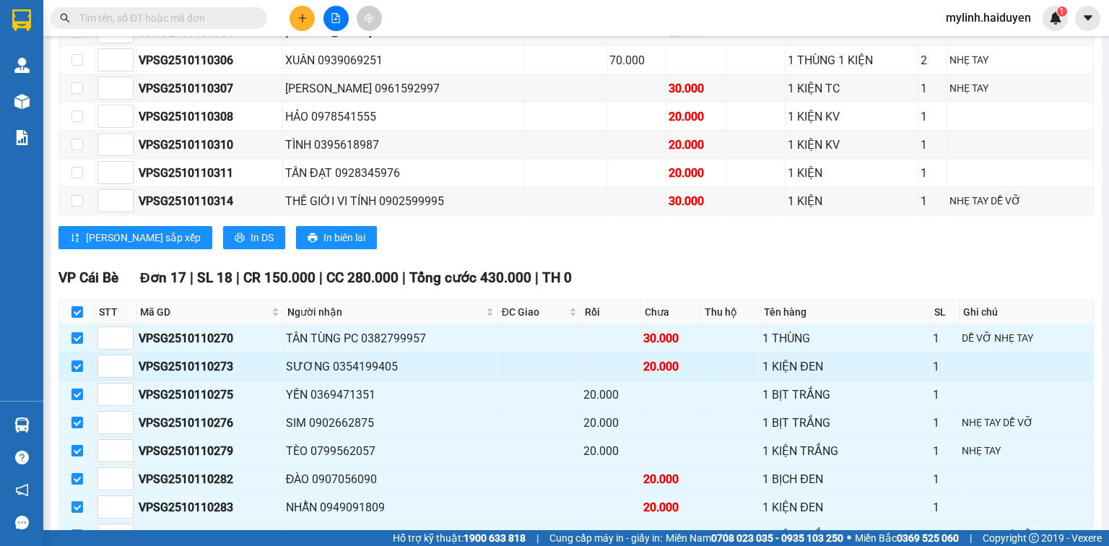
scroll to position [751, 0]
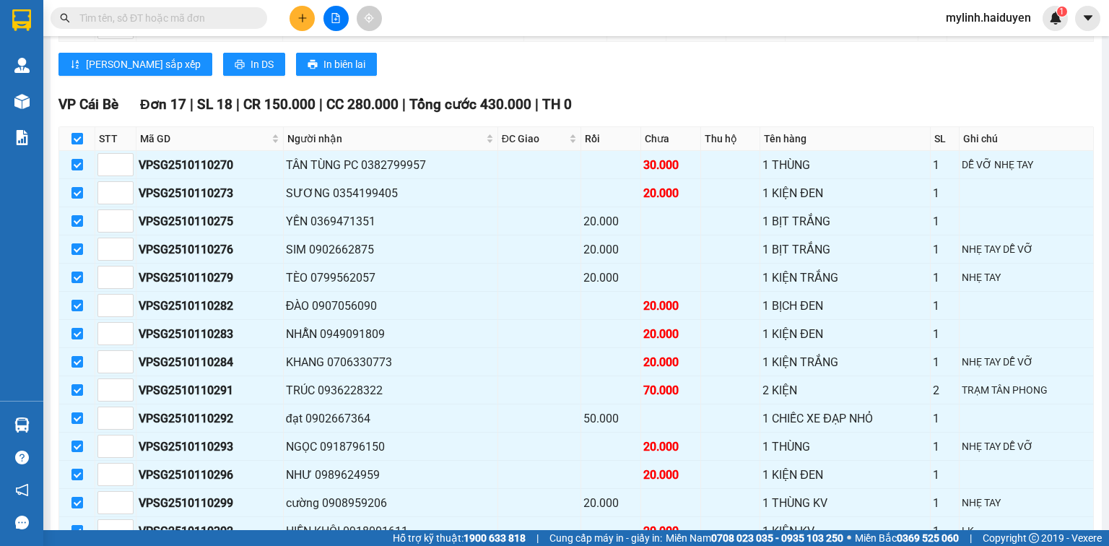
click at [76, 144] on input "checkbox" at bounding box center [78, 139] width 12 height 12
checkbox input "false"
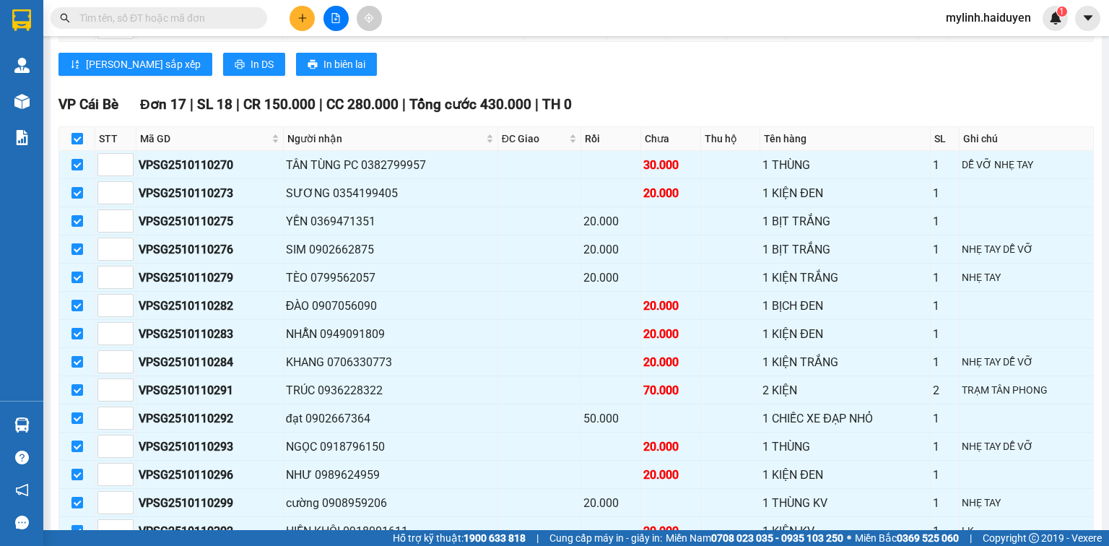
checkbox input "false"
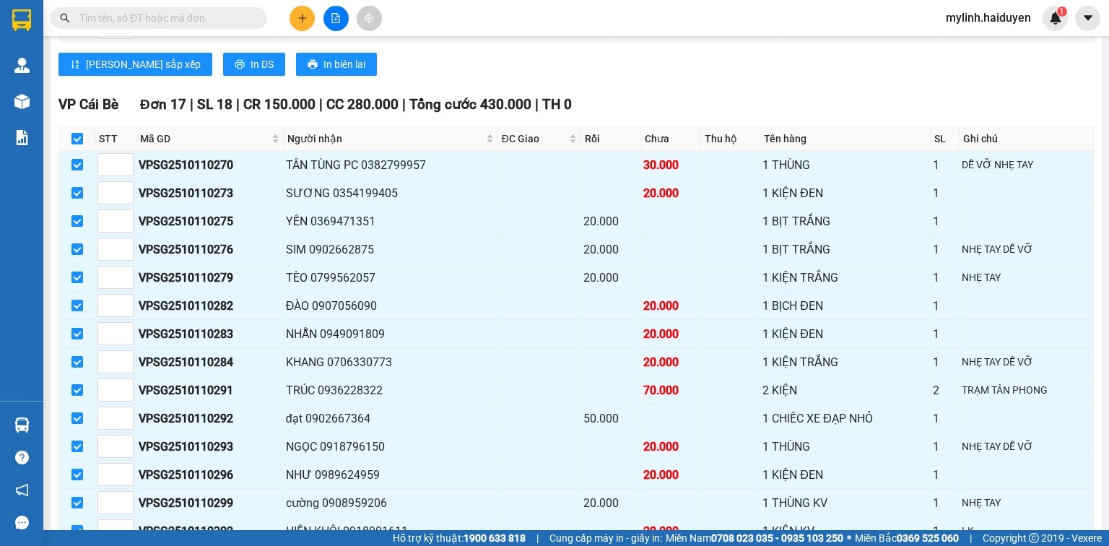
checkbox input "false"
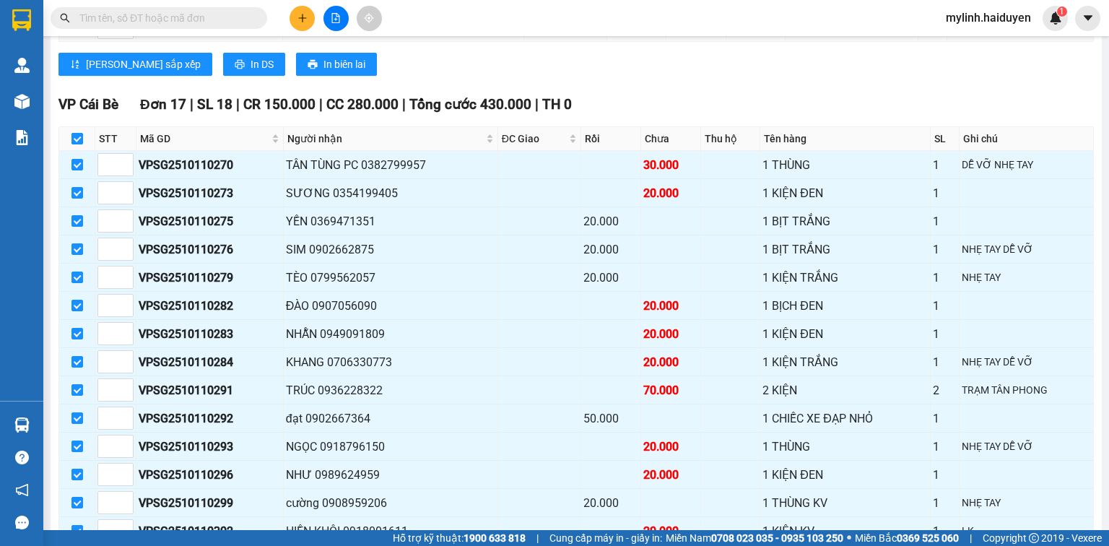
checkbox input "false"
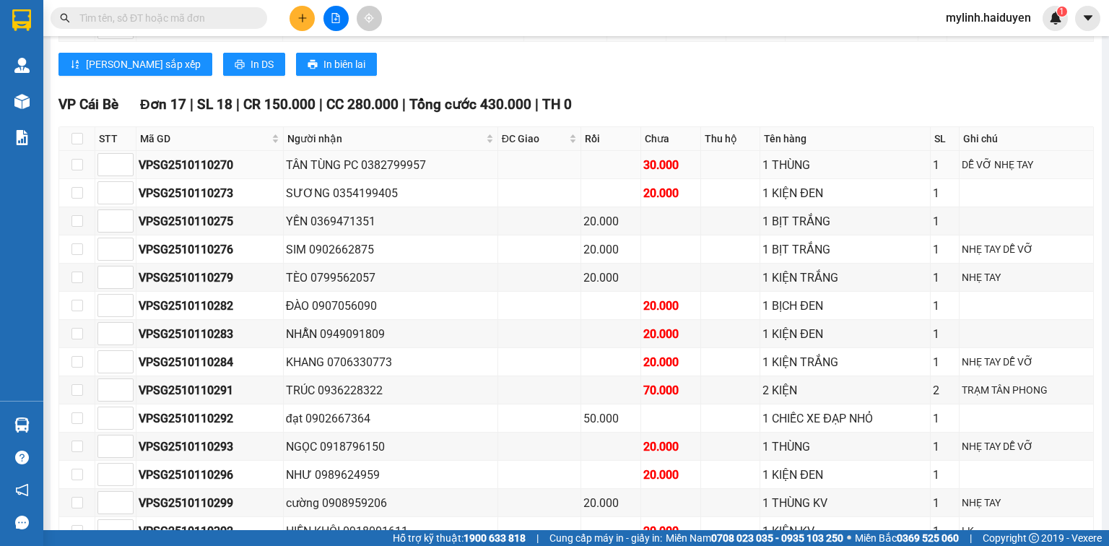
click at [69, 170] on td at bounding box center [77, 165] width 36 height 28
click at [74, 170] on input "checkbox" at bounding box center [78, 165] width 12 height 12
checkbox input "true"
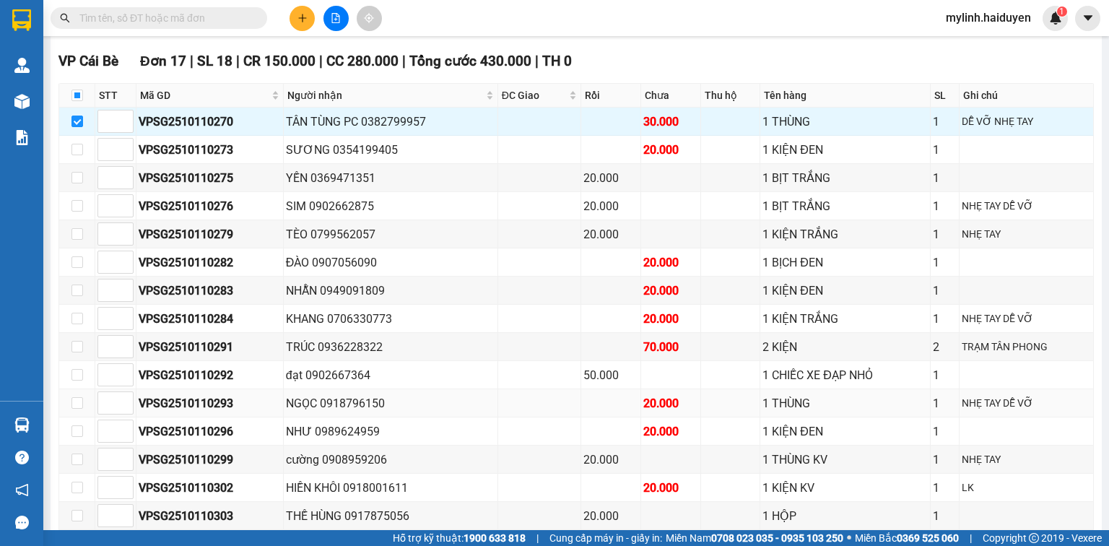
scroll to position [1083, 0]
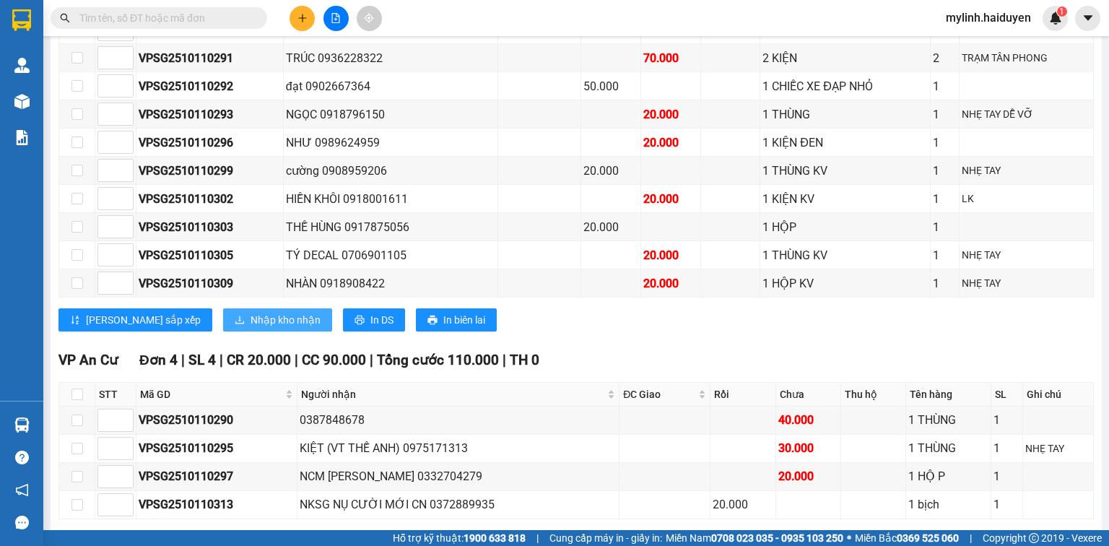
click at [251, 312] on span "Nhập kho nhận" at bounding box center [286, 320] width 70 height 16
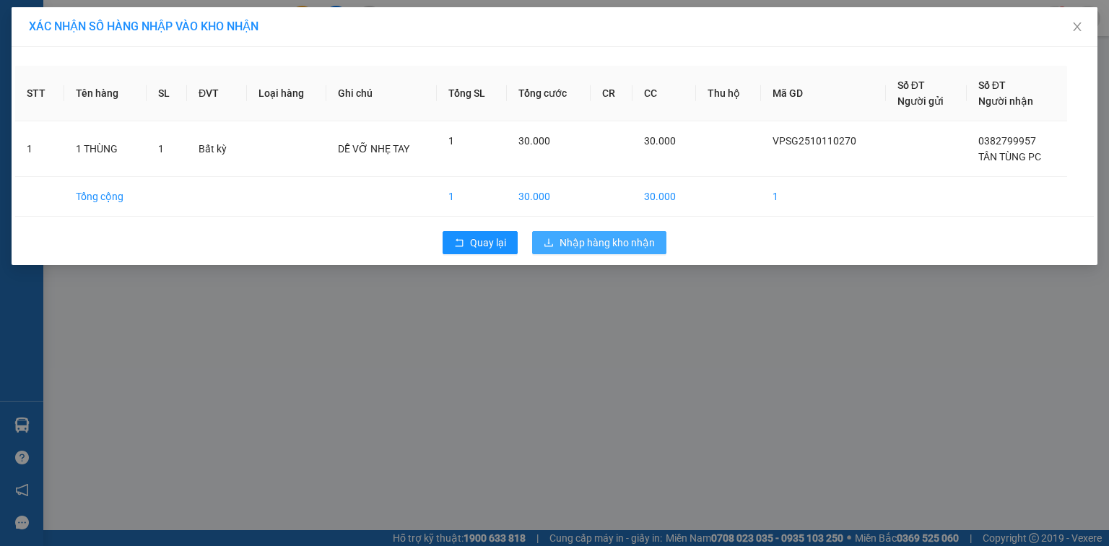
click at [599, 237] on span "Nhập hàng kho nhận" at bounding box center [607, 243] width 95 height 16
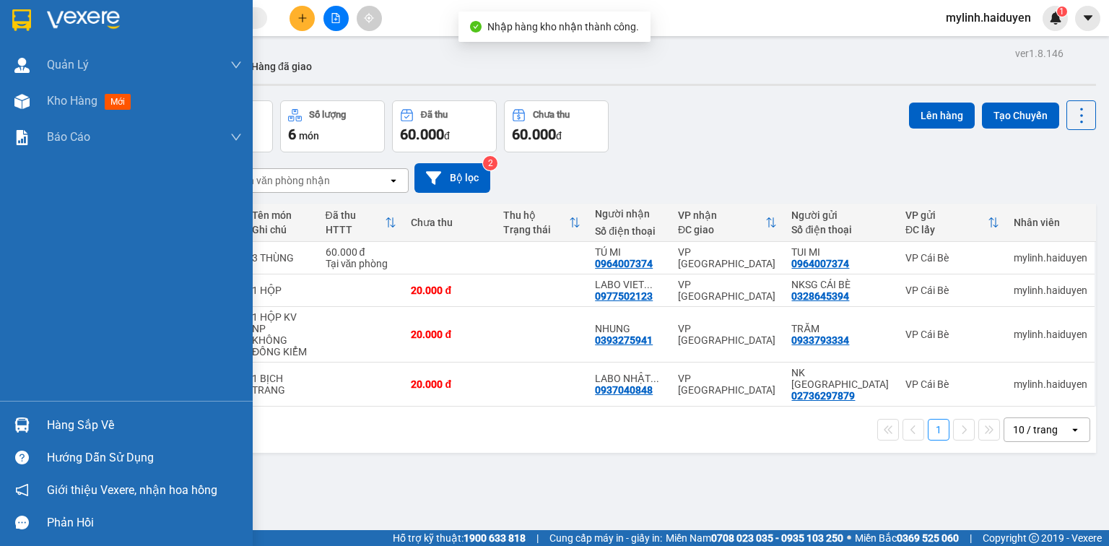
click at [87, 427] on div "Hàng sắp về" at bounding box center [144, 426] width 195 height 22
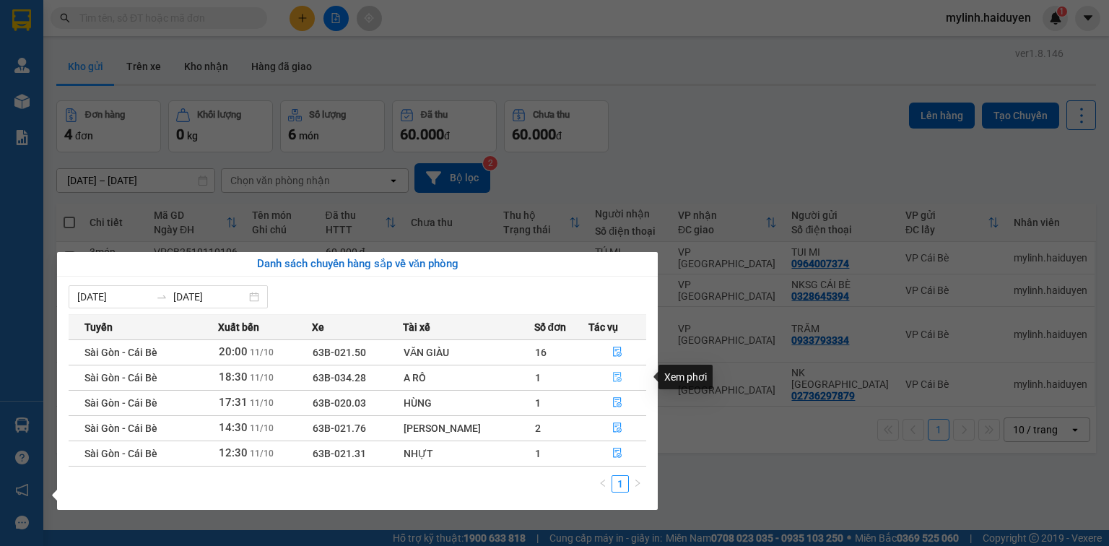
click at [619, 376] on icon "file-done" at bounding box center [617, 377] width 10 height 10
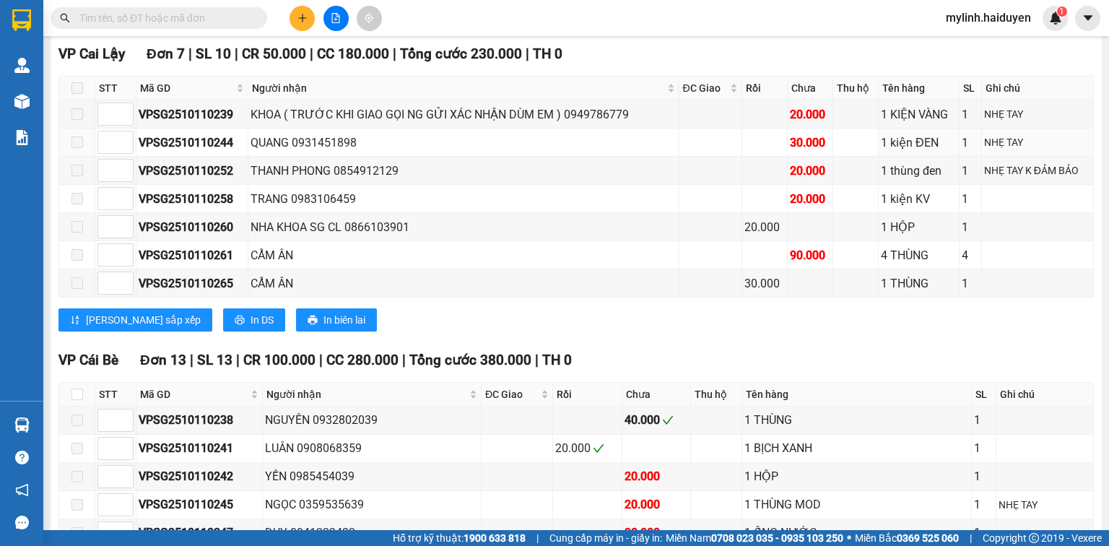
scroll to position [520, 0]
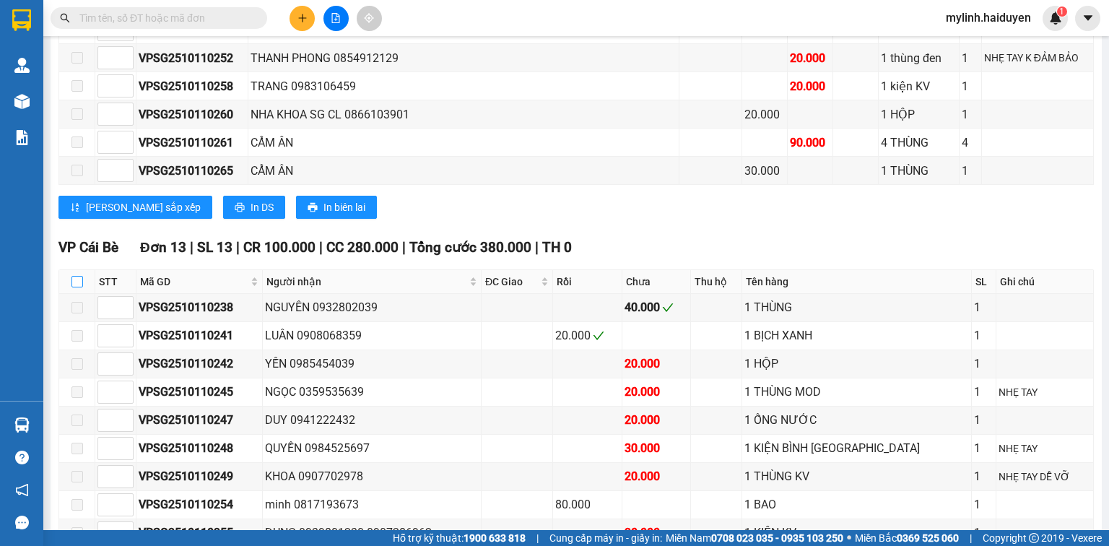
click at [75, 285] on input "checkbox" at bounding box center [78, 282] width 12 height 12
checkbox input "true"
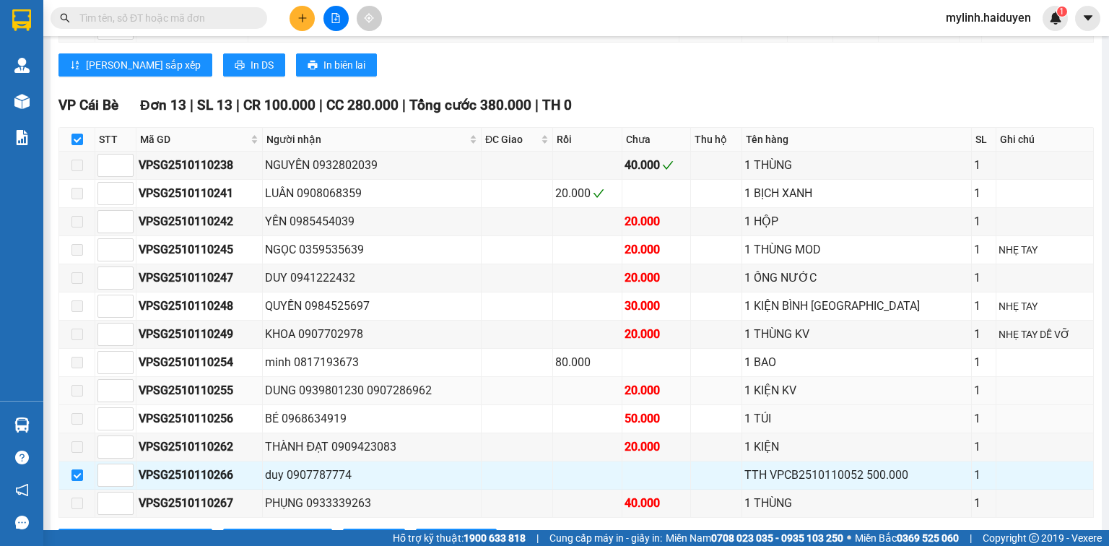
scroll to position [809, 0]
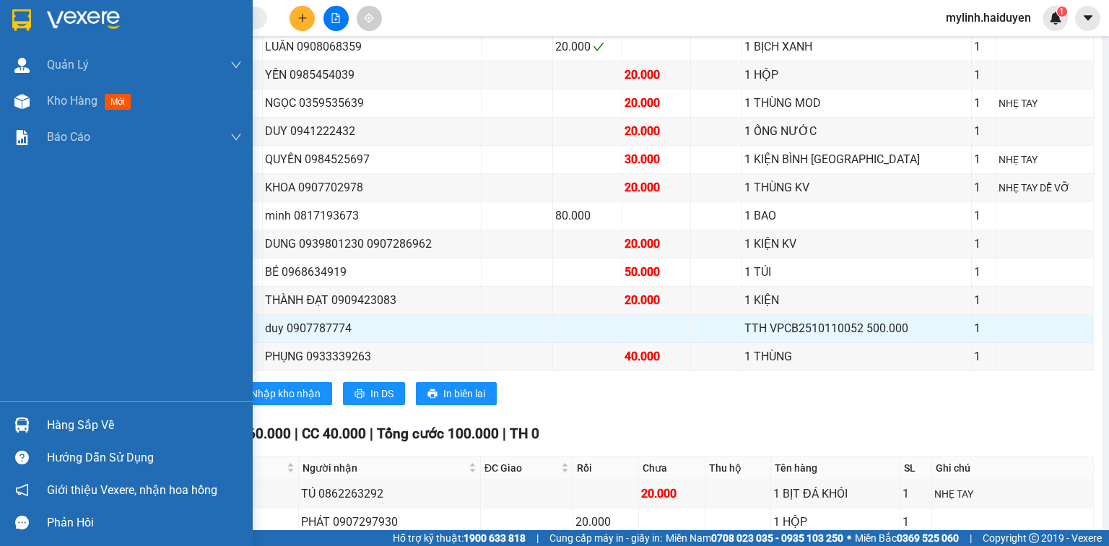
click at [48, 425] on div "Hàng sắp về" at bounding box center [144, 426] width 195 height 22
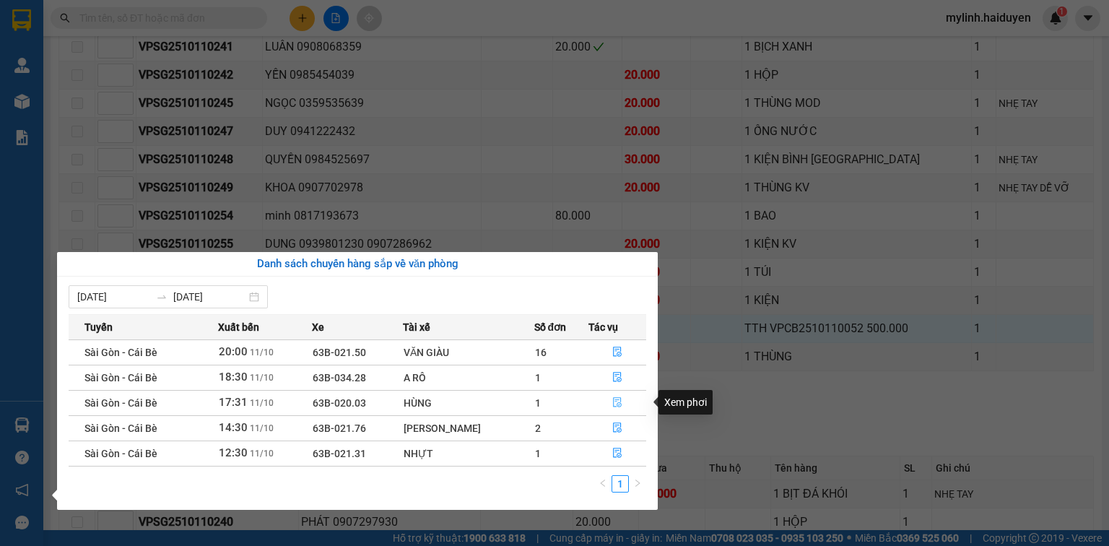
click at [613, 396] on button "button" at bounding box center [617, 402] width 56 height 23
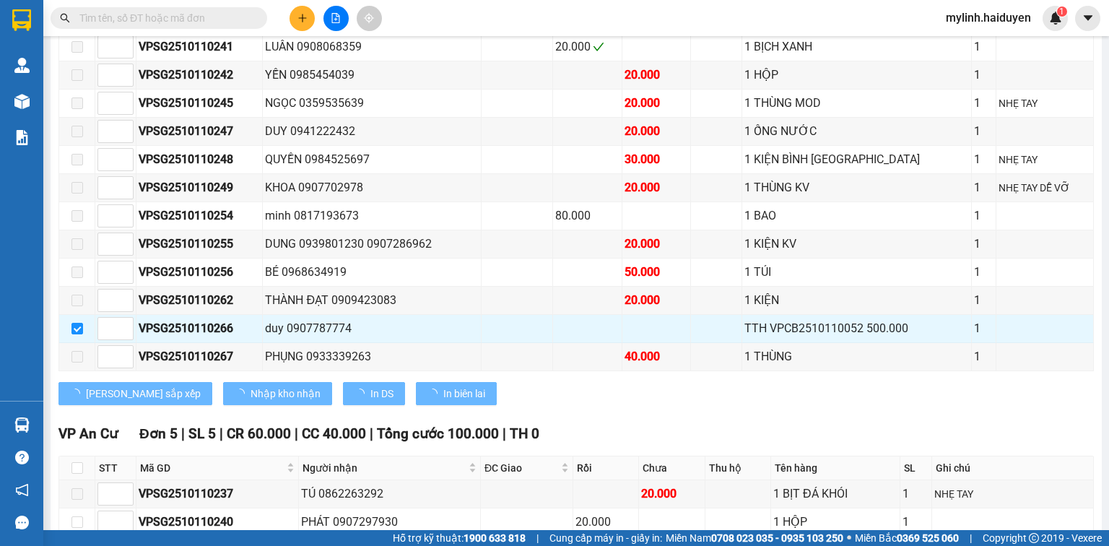
scroll to position [61, 0]
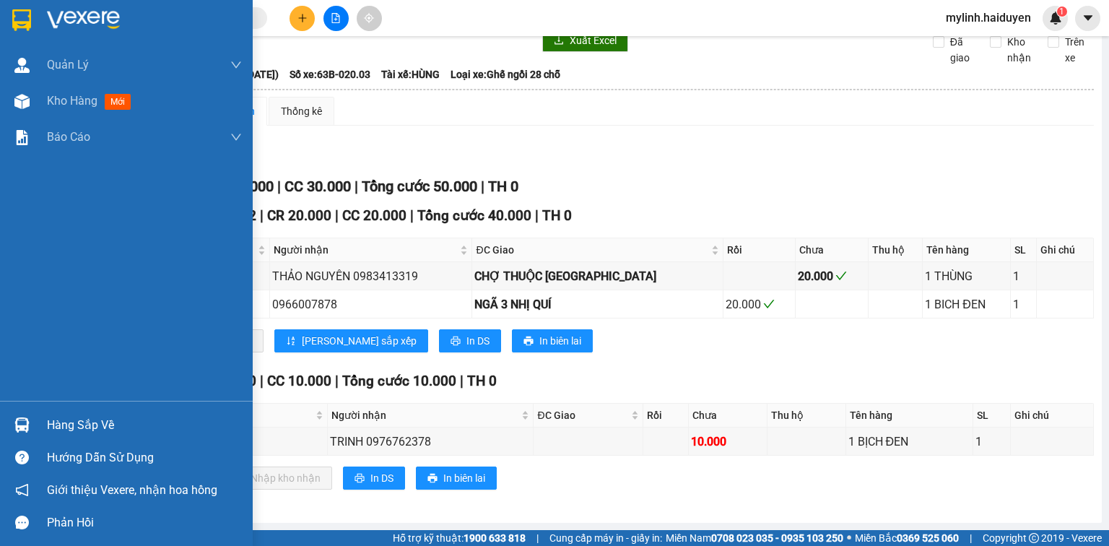
click at [58, 431] on div "Hàng sắp về" at bounding box center [144, 426] width 195 height 22
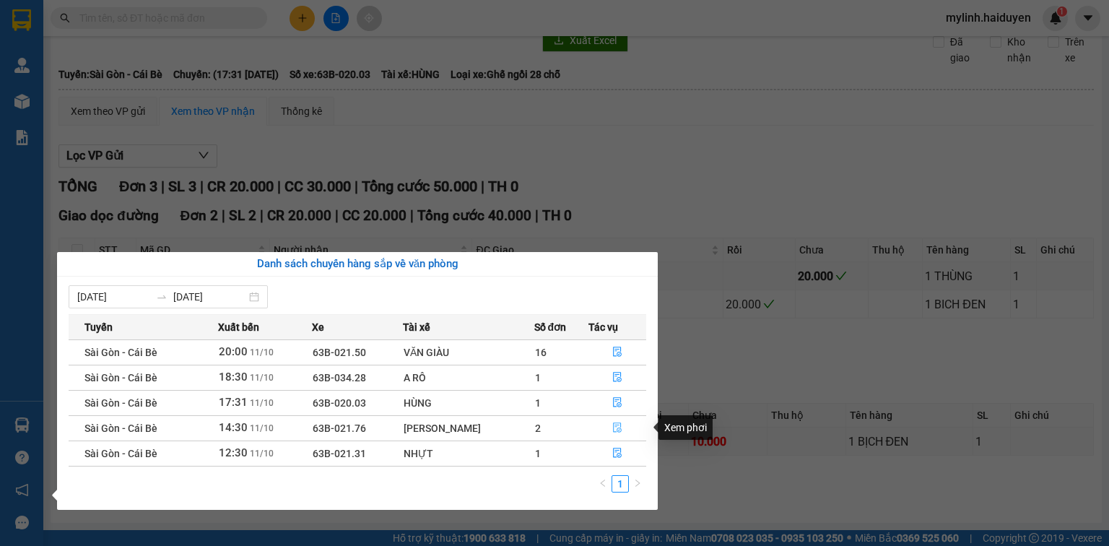
click at [613, 428] on icon "file-done" at bounding box center [617, 428] width 10 height 10
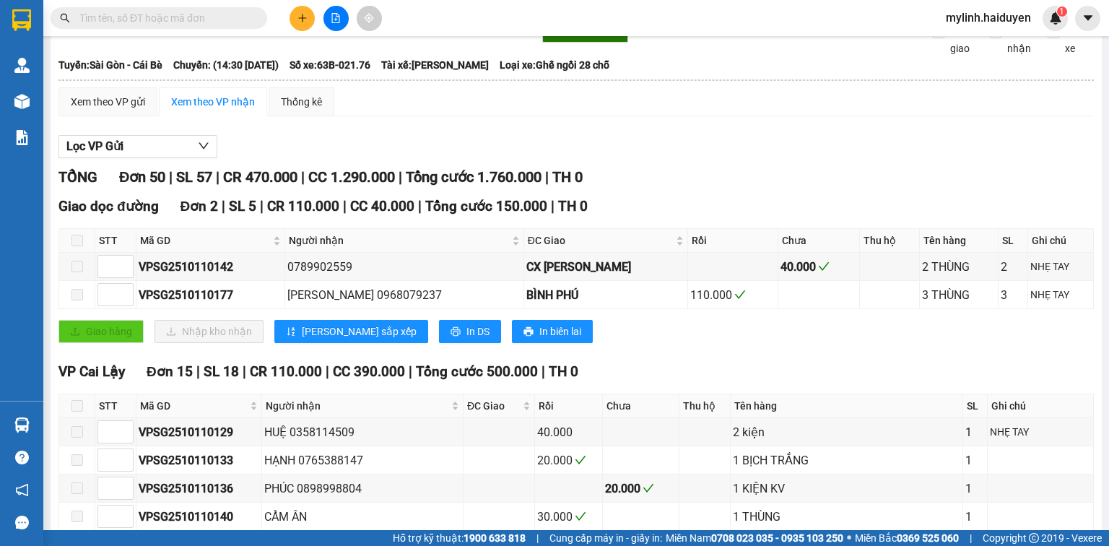
scroll to position [809, 0]
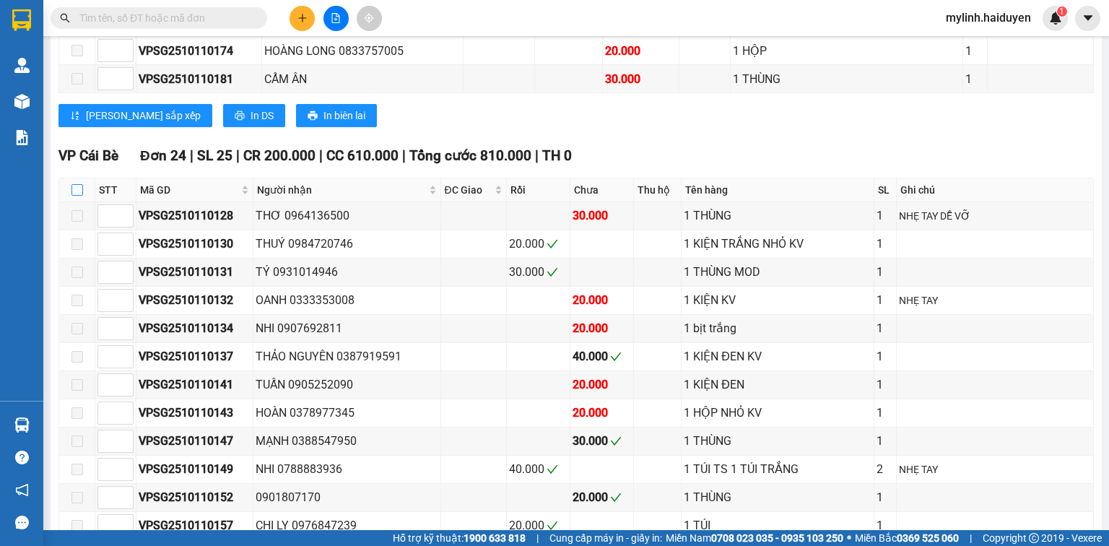
click at [78, 192] on input "checkbox" at bounding box center [78, 190] width 12 height 12
checkbox input "true"
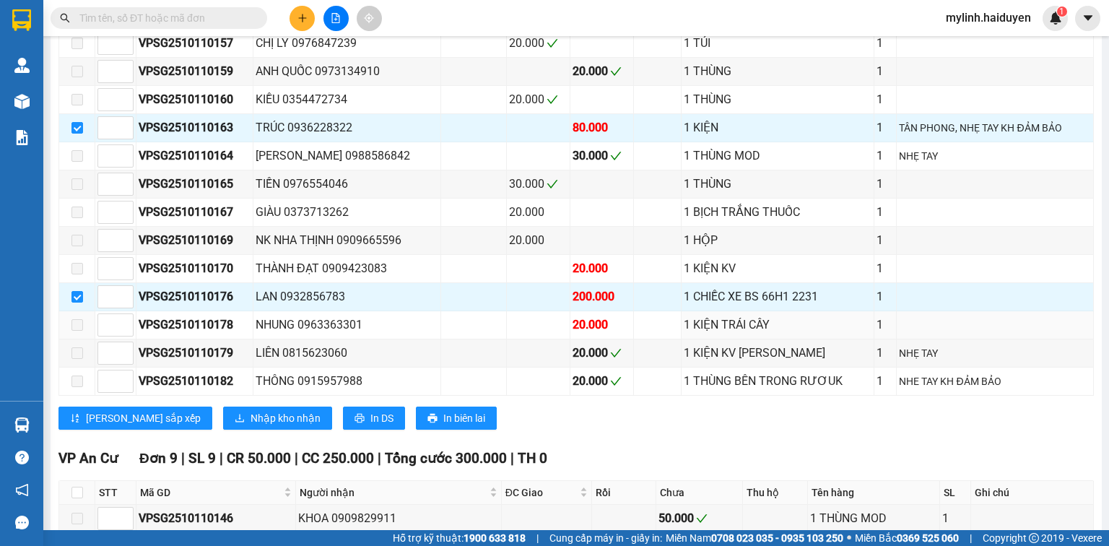
scroll to position [1271, 0]
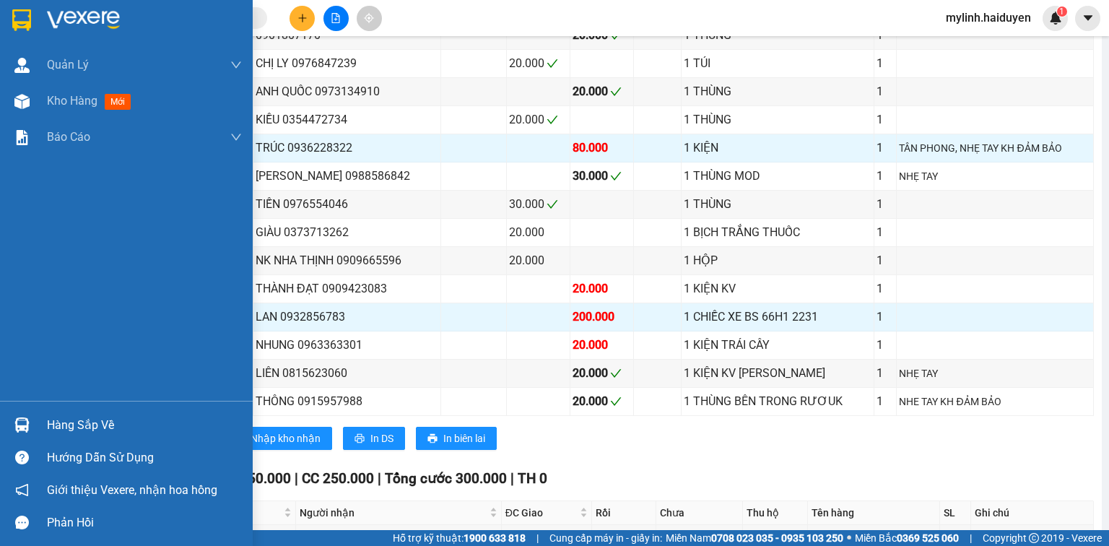
click at [61, 423] on div "Hàng sắp về" at bounding box center [144, 426] width 195 height 22
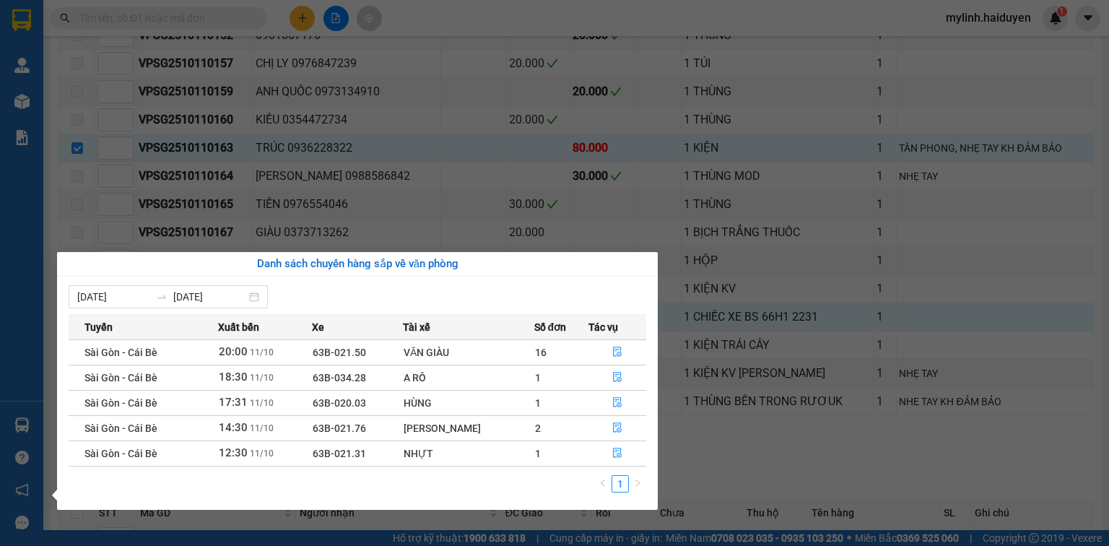
click at [496, 209] on section "Kết quả tìm kiếm ( 13 ) Bộ lọc Gửi 3 ngày gần nhất Mã ĐH Trạng thái Món hàng Th…" at bounding box center [554, 273] width 1109 height 546
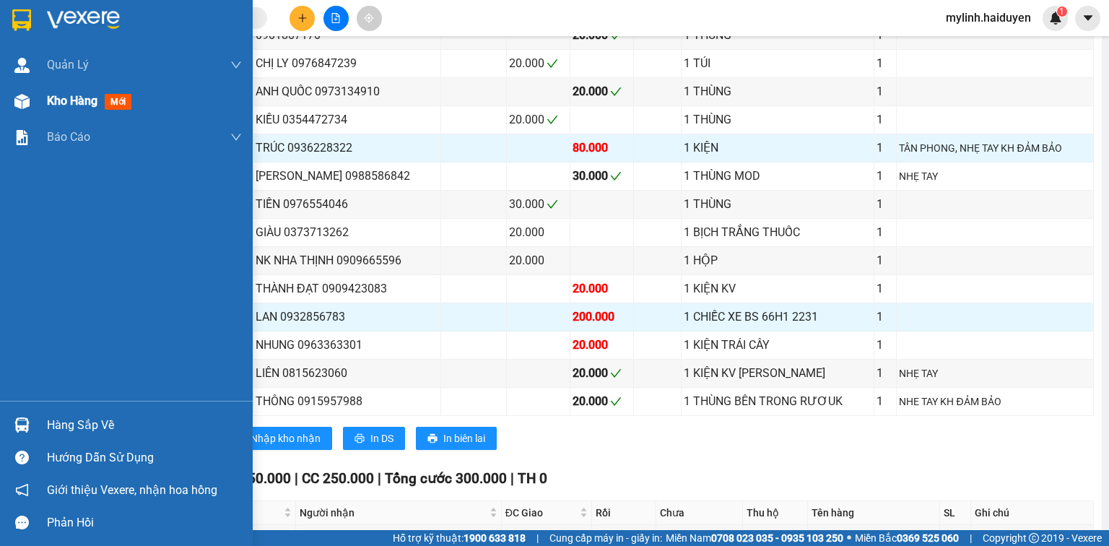
click at [52, 98] on span "Kho hàng" at bounding box center [72, 101] width 51 height 14
